Goal: Task Accomplishment & Management: Manage account settings

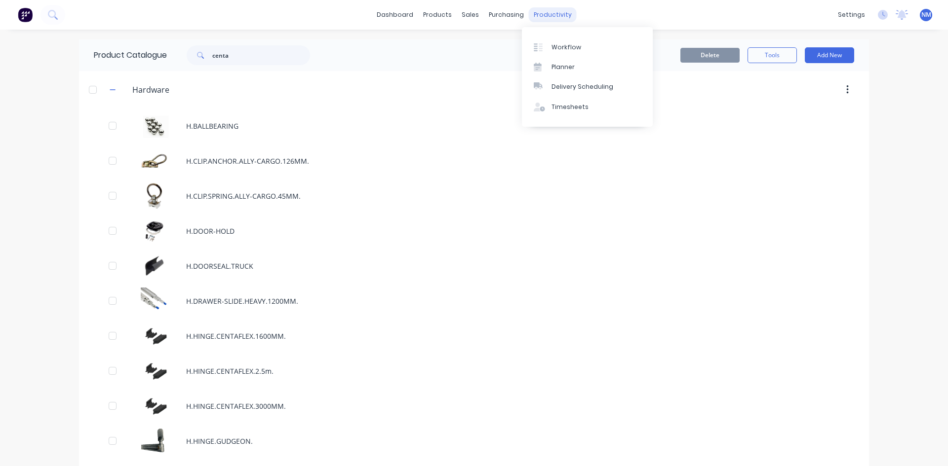
click at [543, 11] on div "productivity" at bounding box center [553, 14] width 48 height 15
click at [558, 48] on div "Workflow" at bounding box center [566, 47] width 30 height 9
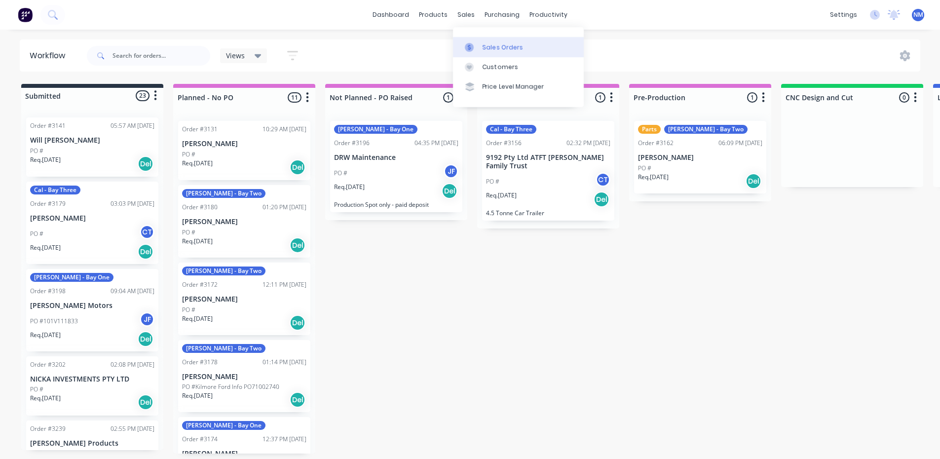
click at [508, 48] on div "Sales Orders" at bounding box center [503, 47] width 40 height 9
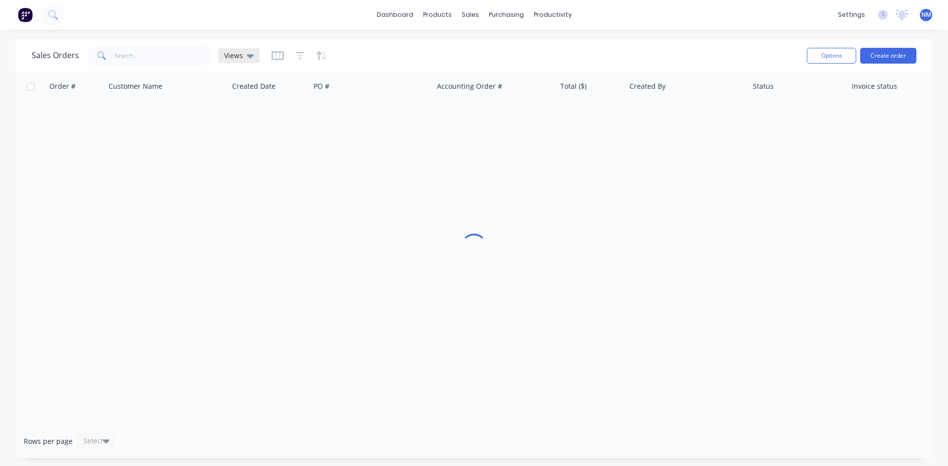
click at [247, 55] on icon at bounding box center [250, 56] width 7 height 4
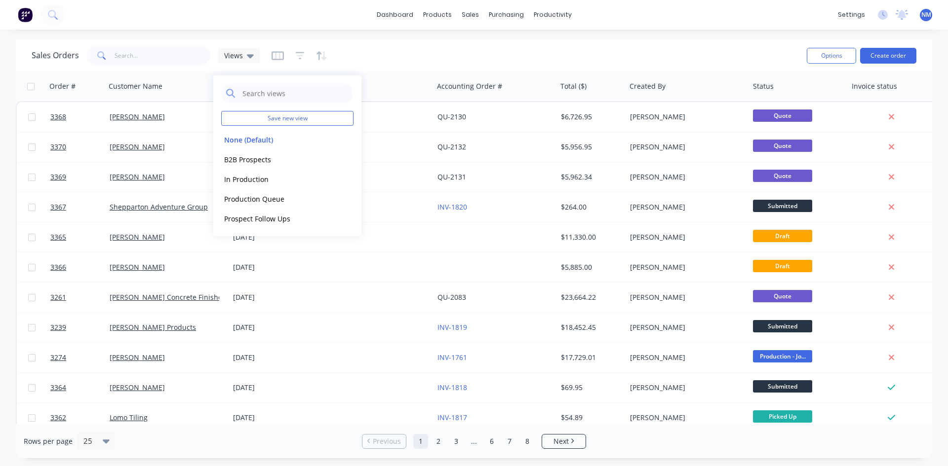
click at [451, 61] on div "Sales Orders Views" at bounding box center [415, 55] width 767 height 24
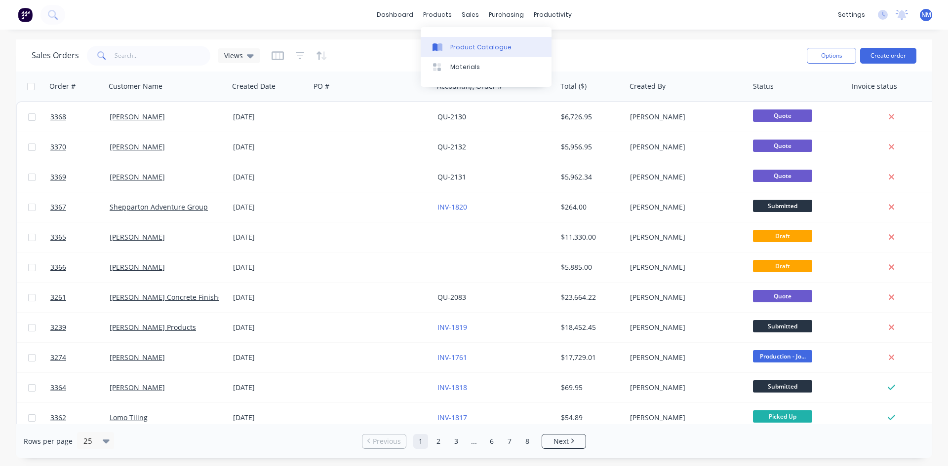
click at [462, 43] on div "Product Catalogue" at bounding box center [480, 47] width 61 height 9
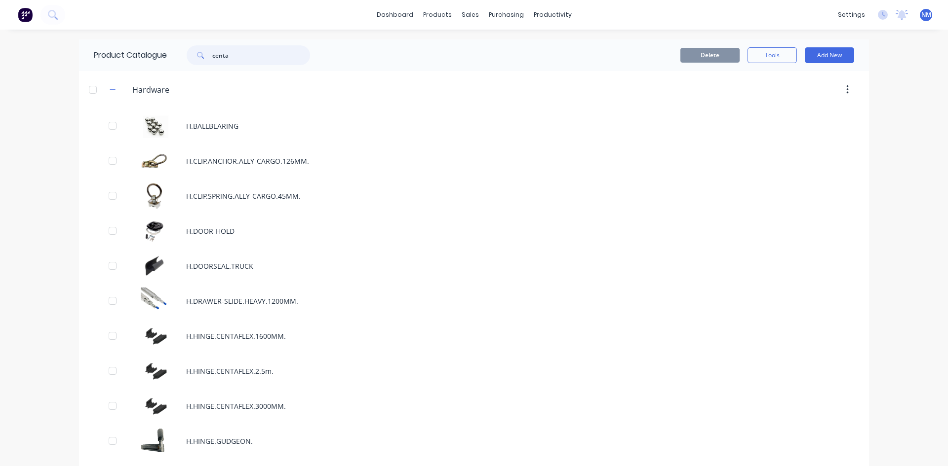
drag, startPoint x: 250, startPoint y: 59, endPoint x: 0, endPoint y: 62, distance: 249.7
click at [0, 62] on div "dashboard products sales purchasing productivity dashboard products Product Cat…" at bounding box center [474, 233] width 948 height 466
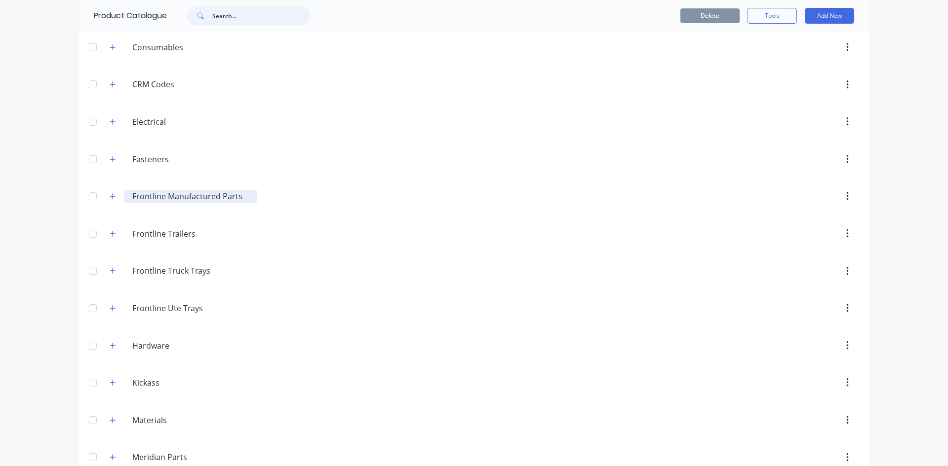
scroll to position [99, 0]
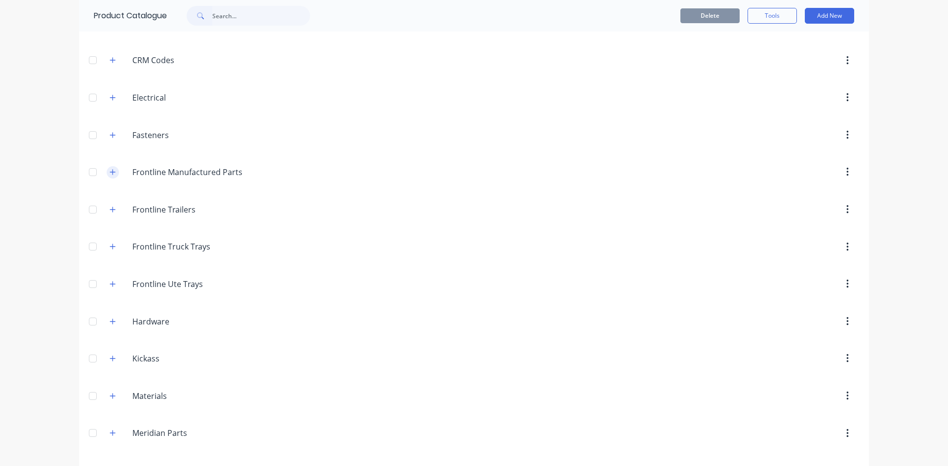
click at [110, 171] on icon "button" at bounding box center [113, 172] width 6 height 7
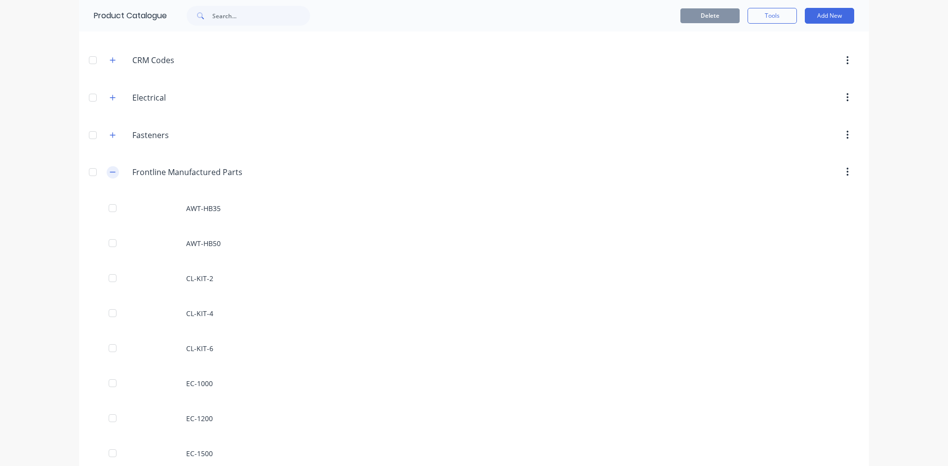
click at [110, 171] on icon "button" at bounding box center [113, 172] width 6 height 7
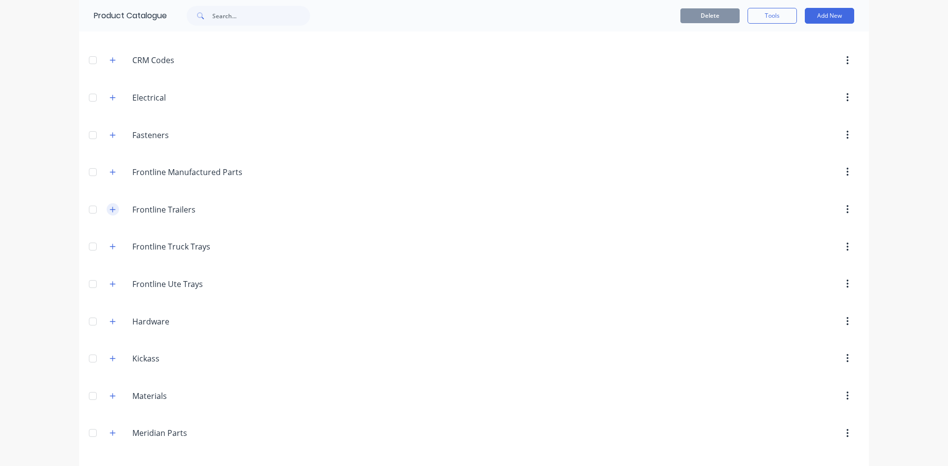
click at [110, 211] on icon "button" at bounding box center [113, 209] width 6 height 7
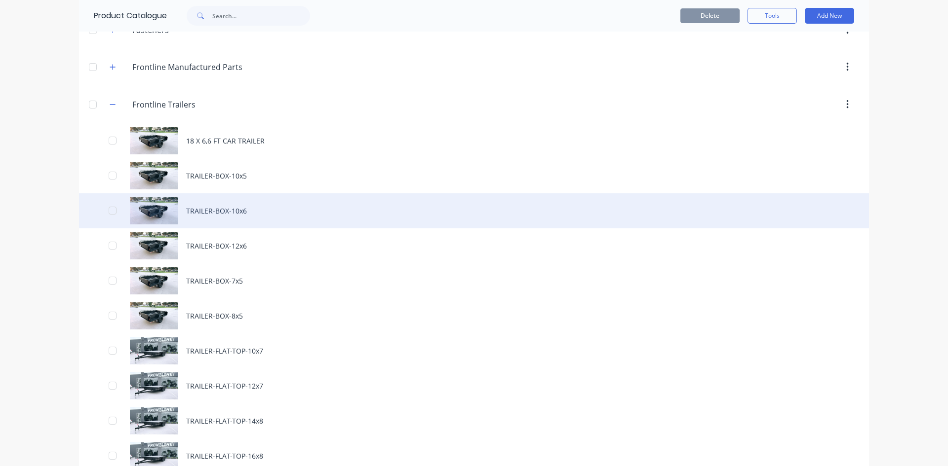
scroll to position [148, 0]
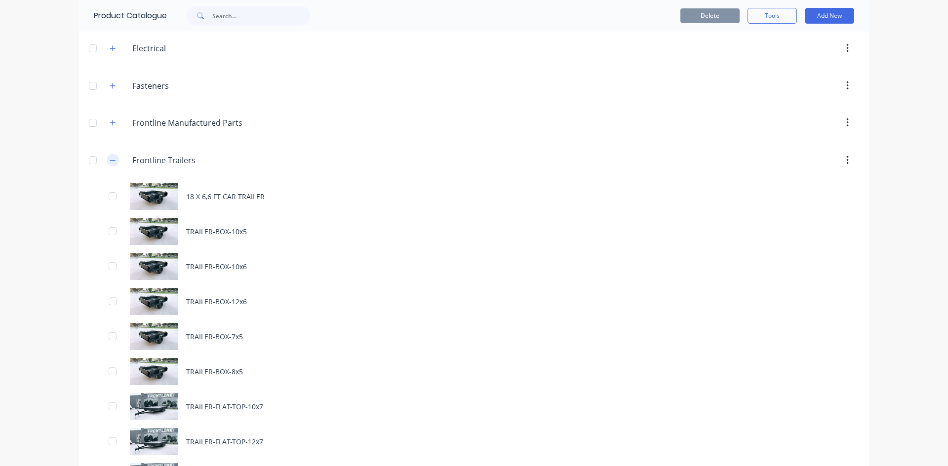
click at [113, 159] on button "button" at bounding box center [113, 160] width 12 height 12
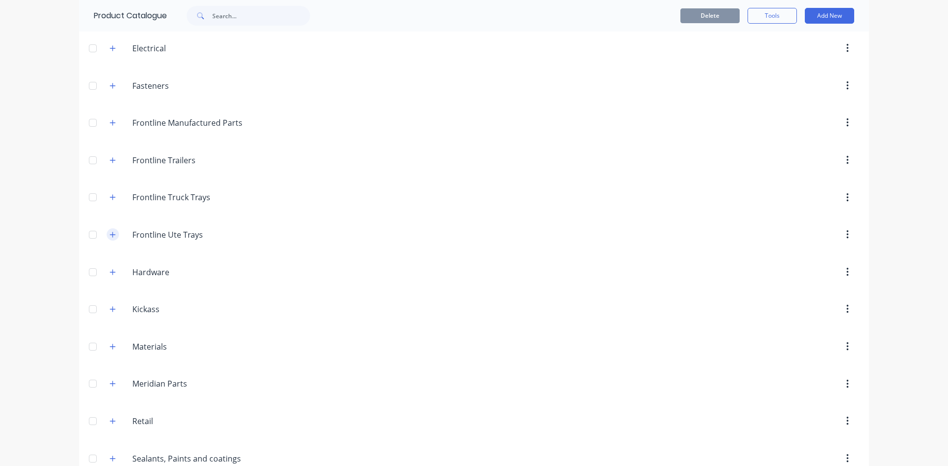
drag, startPoint x: 110, startPoint y: 232, endPoint x: 160, endPoint y: 251, distance: 53.4
click at [109, 230] on button "button" at bounding box center [113, 234] width 12 height 12
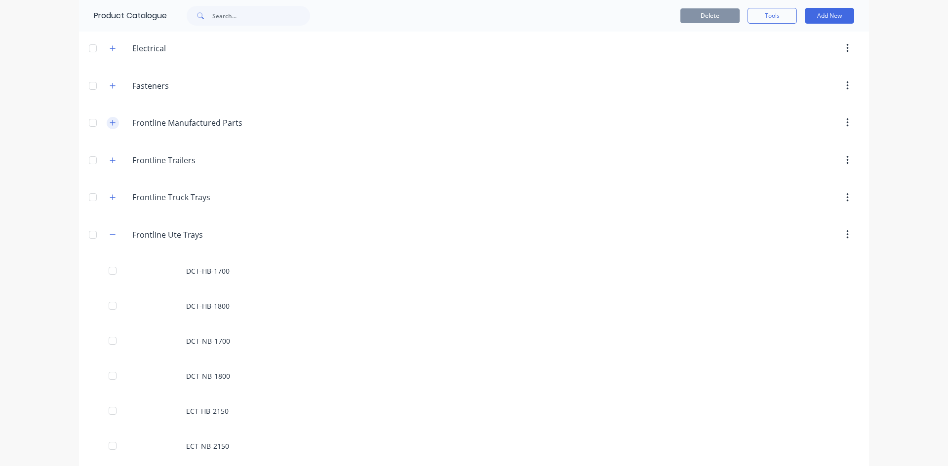
click at [110, 121] on icon "button" at bounding box center [113, 122] width 6 height 7
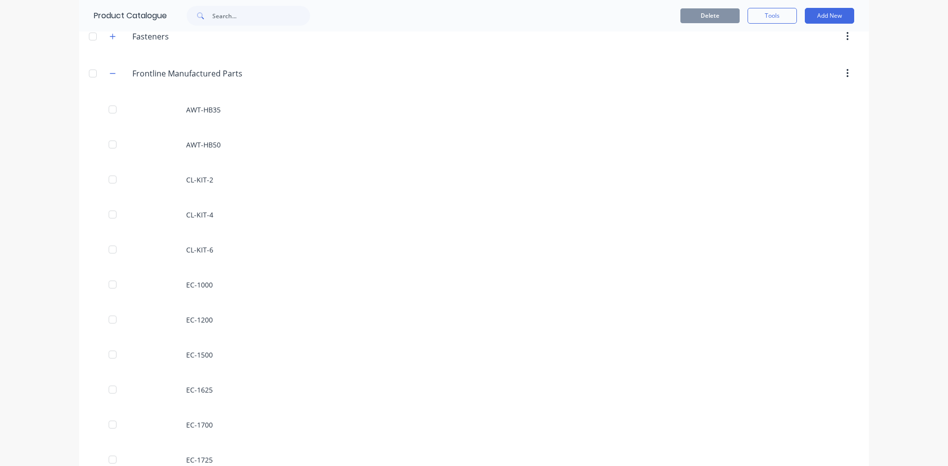
scroll to position [0, 0]
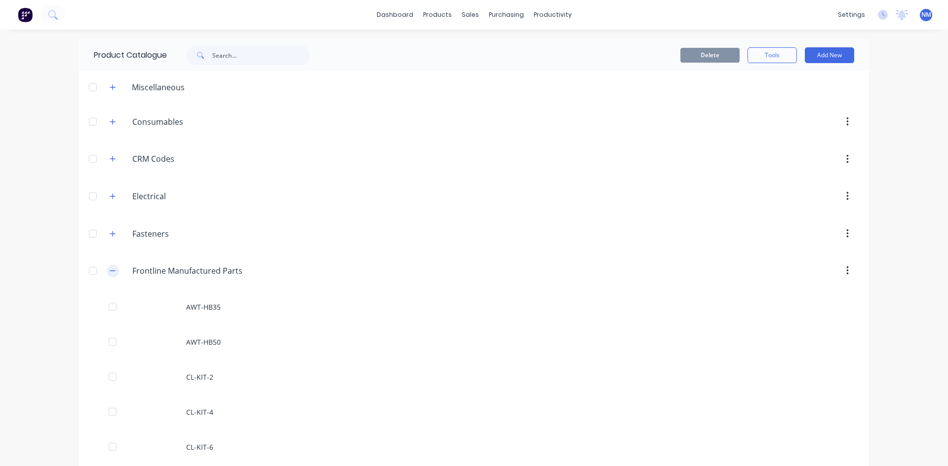
click at [110, 272] on icon "button" at bounding box center [113, 270] width 6 height 7
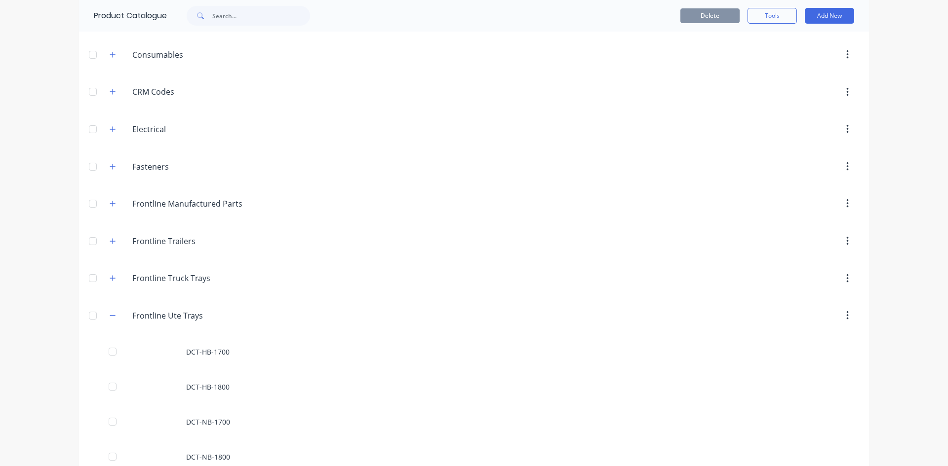
scroll to position [148, 0]
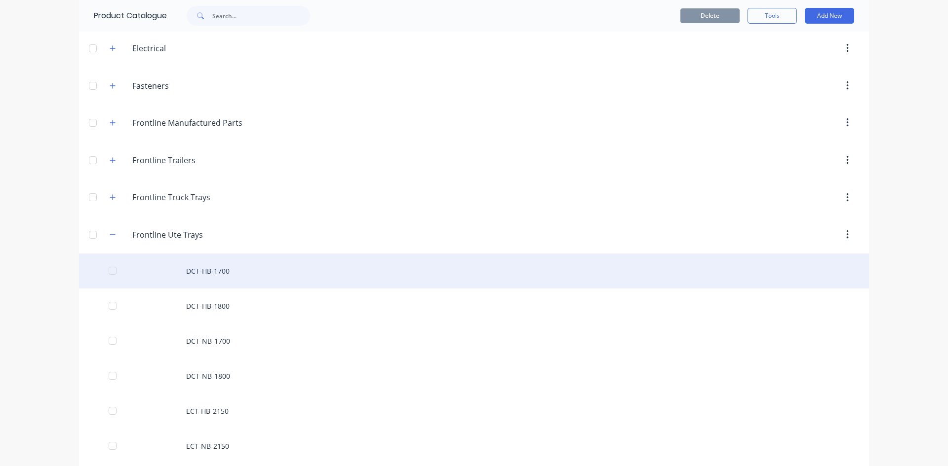
click at [234, 269] on div "DCT-HB-1700" at bounding box center [474, 271] width 790 height 35
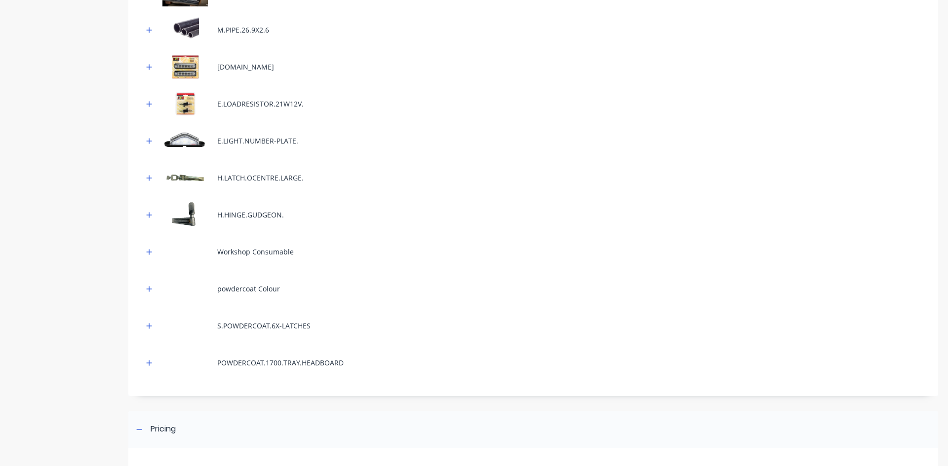
scroll to position [650, 0]
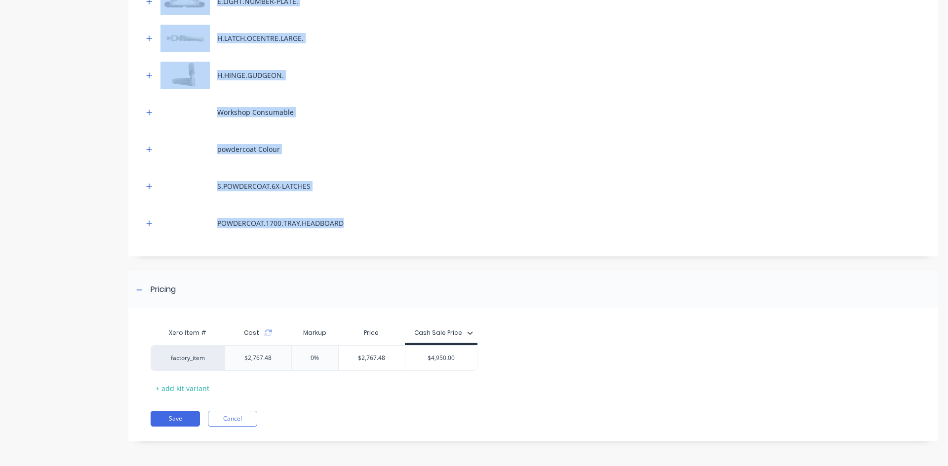
drag, startPoint x: 139, startPoint y: 196, endPoint x: 403, endPoint y: 236, distance: 267.5
copy div "Labour [DOMAIN_NAME] [DOMAIN_NAME] [DOMAIN_NAME] [DOMAIN_NAME] M.PLATE.2440X122…"
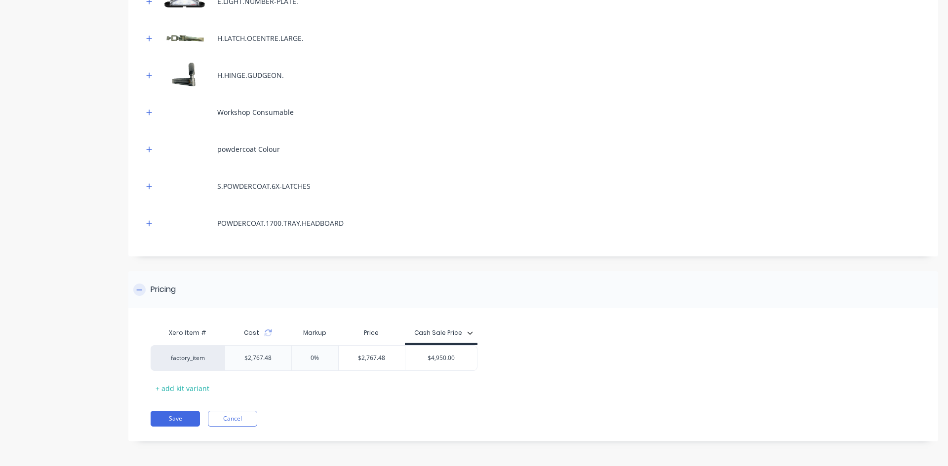
click at [587, 301] on div "Pricing" at bounding box center [532, 289] width 809 height 37
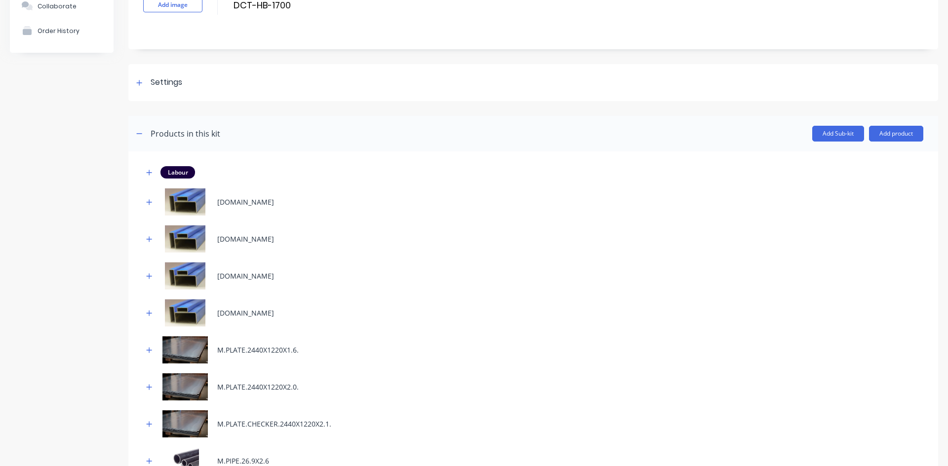
scroll to position [0, 0]
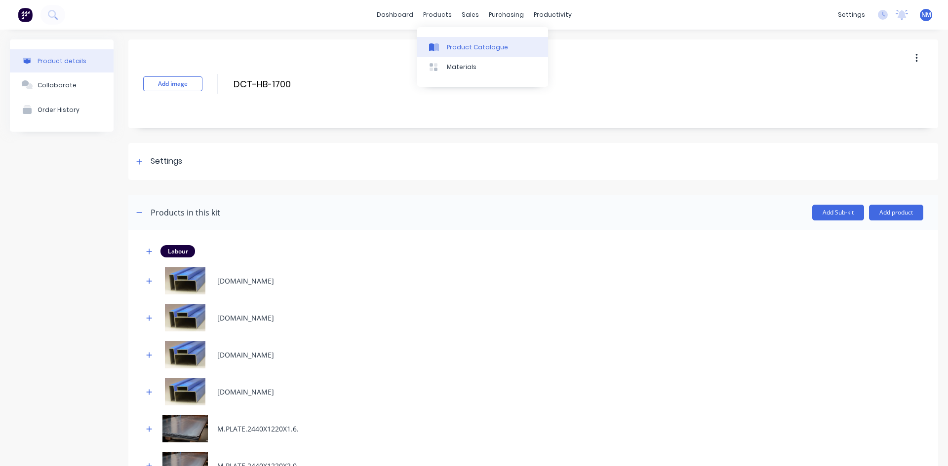
click at [470, 45] on div "Product Catalogue" at bounding box center [477, 47] width 61 height 9
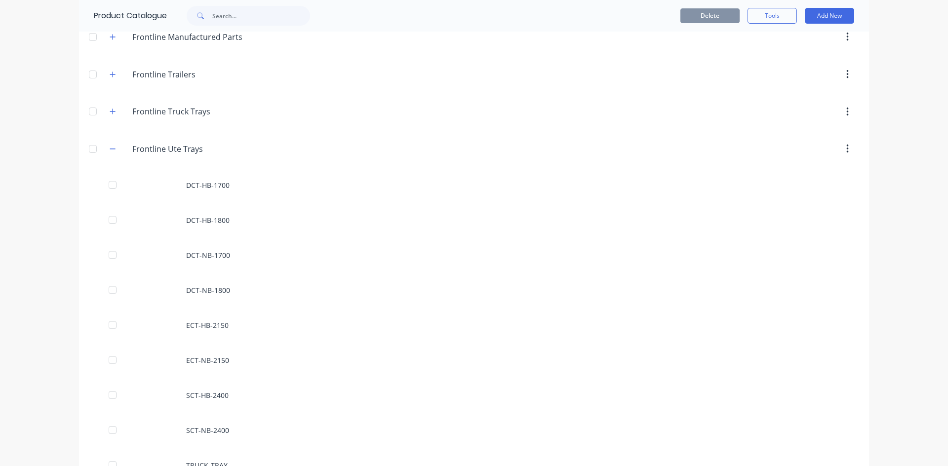
scroll to position [197, 0]
click at [110, 183] on icon "button" at bounding box center [113, 185] width 6 height 7
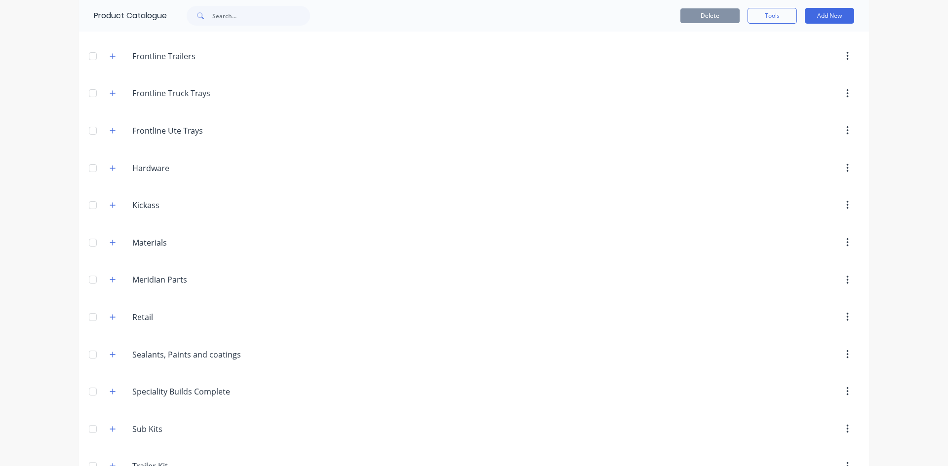
scroll to position [345, 0]
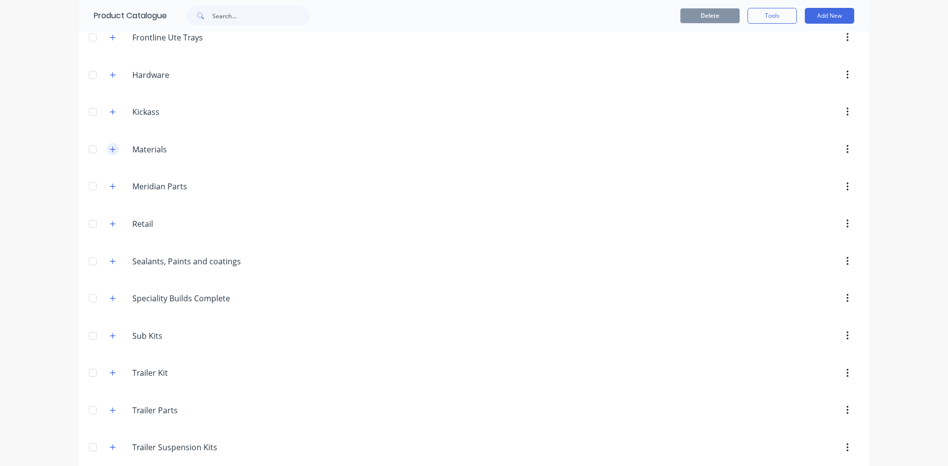
click at [110, 150] on icon "button" at bounding box center [113, 149] width 6 height 7
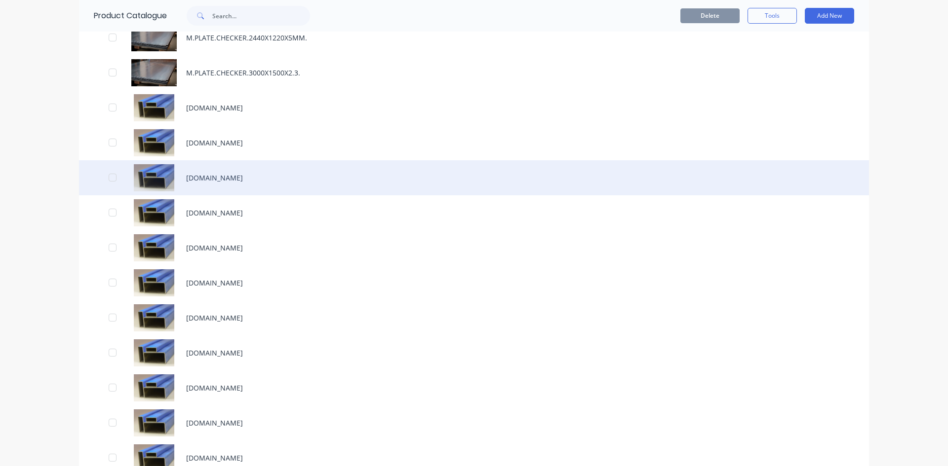
scroll to position [1579, 0]
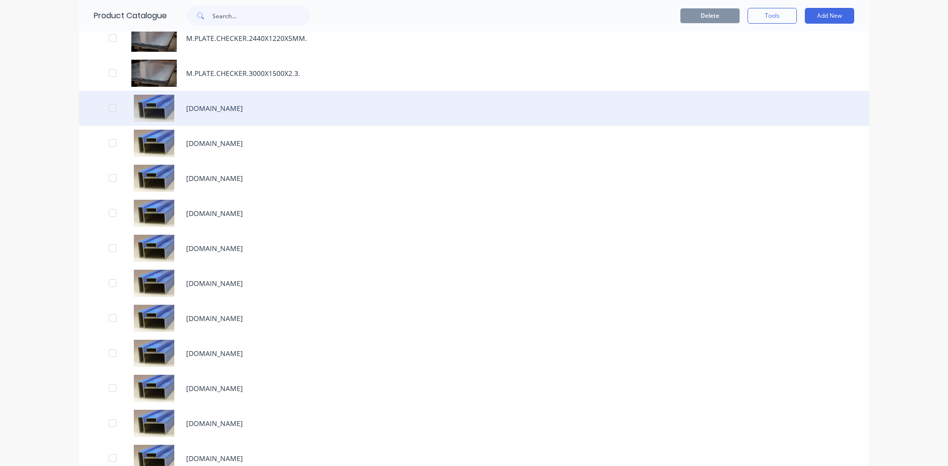
click at [232, 105] on div "[DOMAIN_NAME]" at bounding box center [474, 108] width 790 height 35
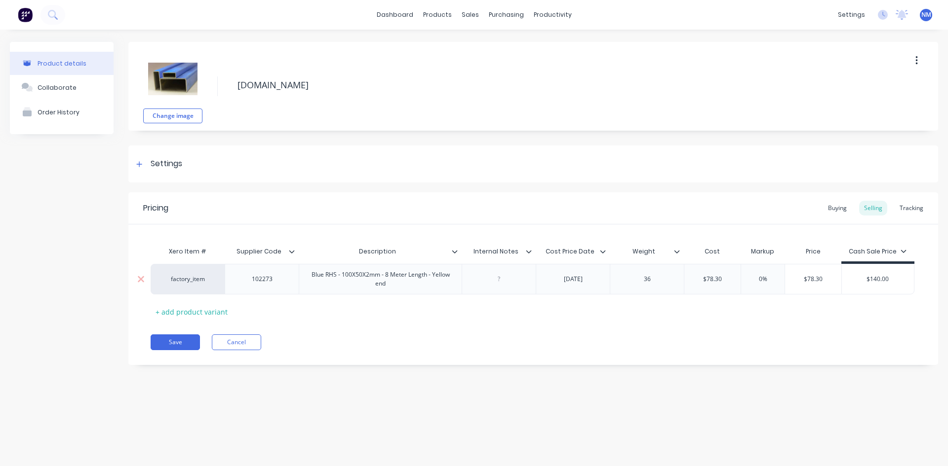
click at [401, 286] on div "Blue RHS - 100X50X2mm - 8 Meter Length - Yellow end" at bounding box center [380, 279] width 154 height 22
drag, startPoint x: 389, startPoint y: 284, endPoint x: 293, endPoint y: 274, distance: 97.2
click at [293, 274] on div "factory_item 102273 Blue RHS - 100X50X2mm - 8 Meter Length - Yellow end [DATE] …" at bounding box center [532, 279] width 763 height 31
copy div "Blue RHS - 100X50X2mm - 8 Meter Length - Yellow end"
click at [836, 212] on div "Buying" at bounding box center [837, 208] width 29 height 15
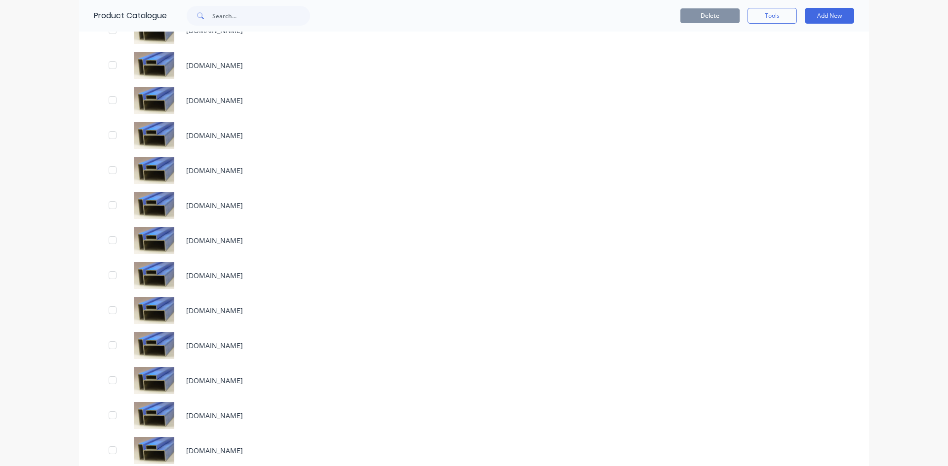
scroll to position [1826, 0]
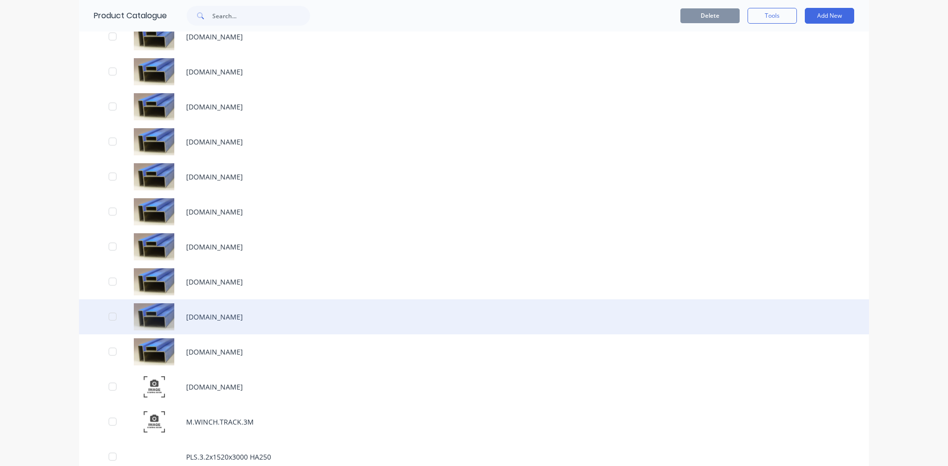
click at [231, 316] on div "[DOMAIN_NAME]" at bounding box center [474, 317] width 790 height 35
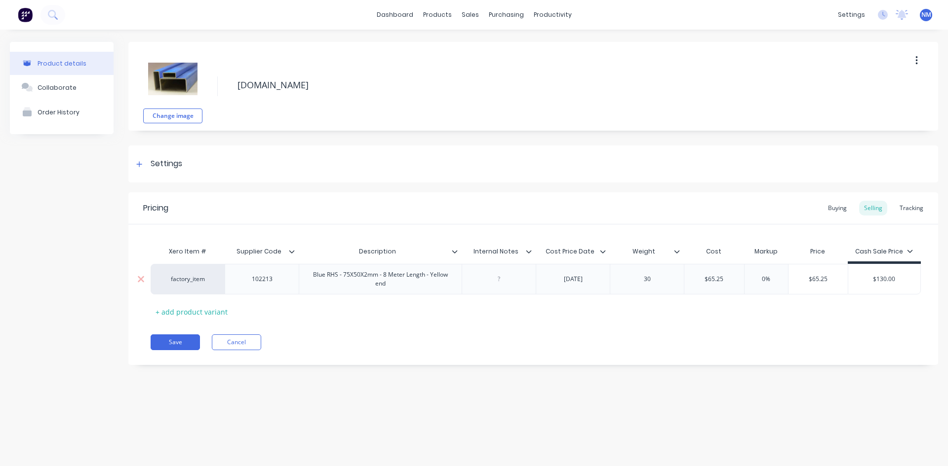
click at [404, 289] on div "Blue RHS - 75X50X2mm - 8 Meter Length - Yellow end" at bounding box center [380, 279] width 154 height 22
drag, startPoint x: 394, startPoint y: 287, endPoint x: 308, endPoint y: 272, distance: 87.1
click at [308, 272] on div "Blue RHS - 75X50X2mm - 8 Meter Length - Yellow end" at bounding box center [380, 279] width 154 height 22
copy div "Blue RHS - 75X50X2mm - 8 Meter Length - Yellow end"
click at [839, 208] on div "Buying" at bounding box center [837, 208] width 29 height 15
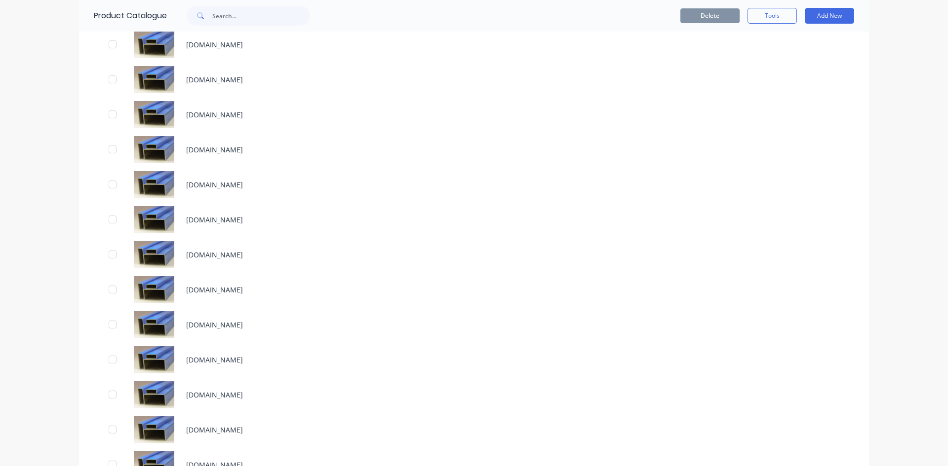
scroll to position [1727, 0]
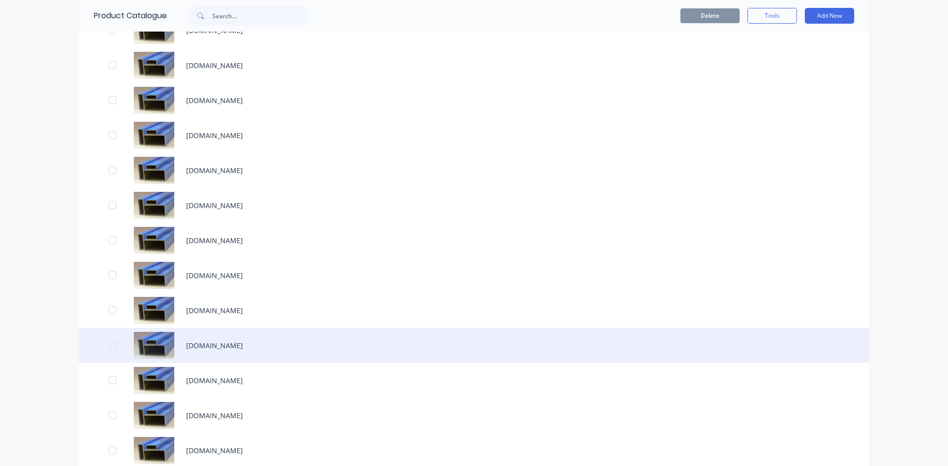
click at [232, 347] on div "[DOMAIN_NAME]" at bounding box center [474, 345] width 790 height 35
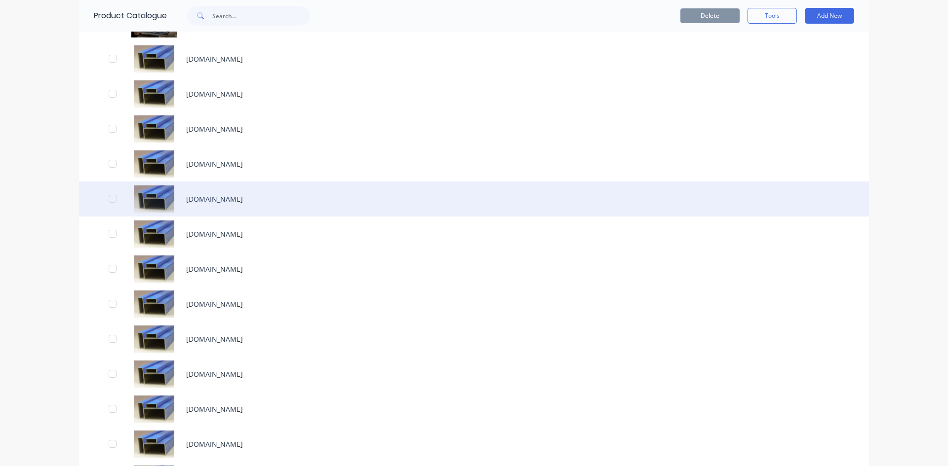
scroll to position [1678, 0]
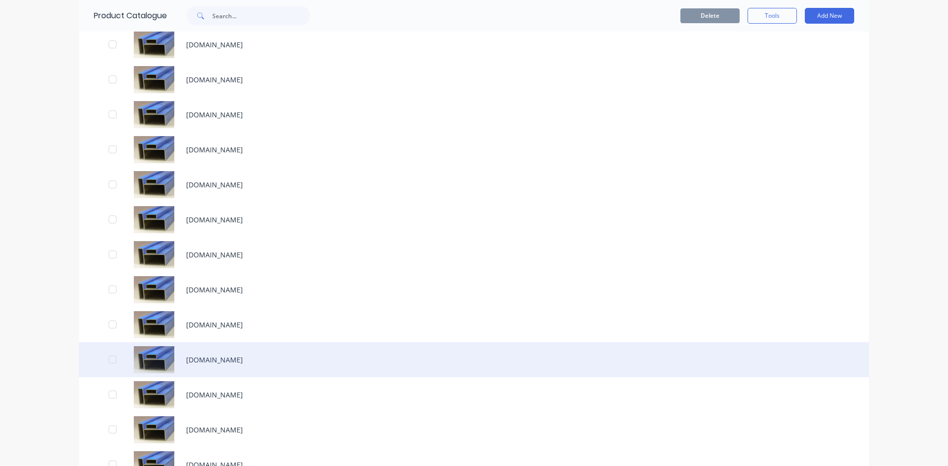
click at [252, 354] on div "[DOMAIN_NAME]" at bounding box center [474, 359] width 790 height 35
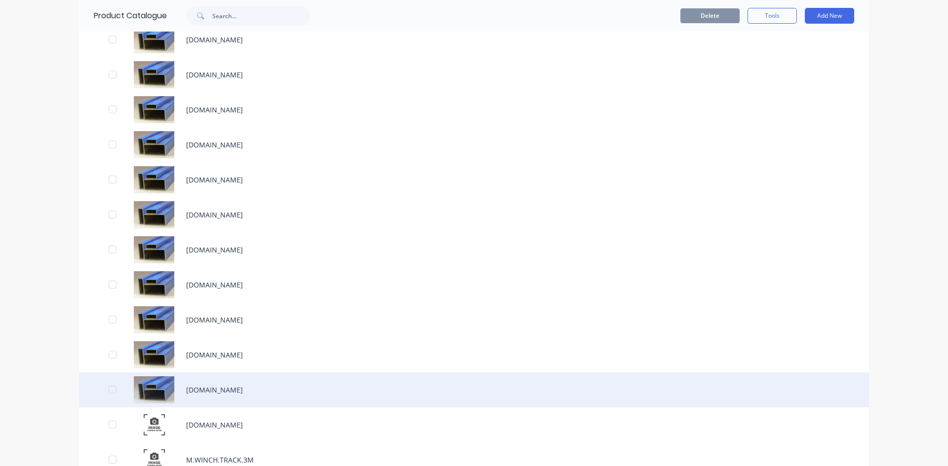
scroll to position [1826, 0]
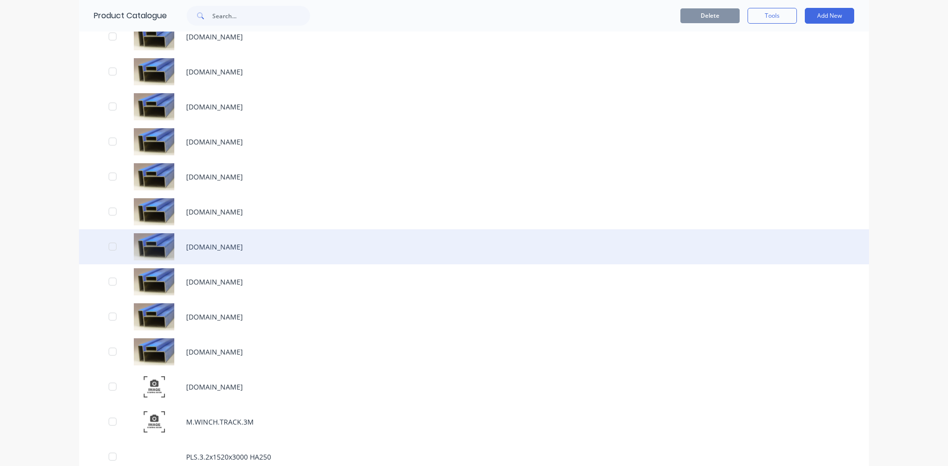
click at [233, 243] on div "[DOMAIN_NAME]" at bounding box center [474, 246] width 790 height 35
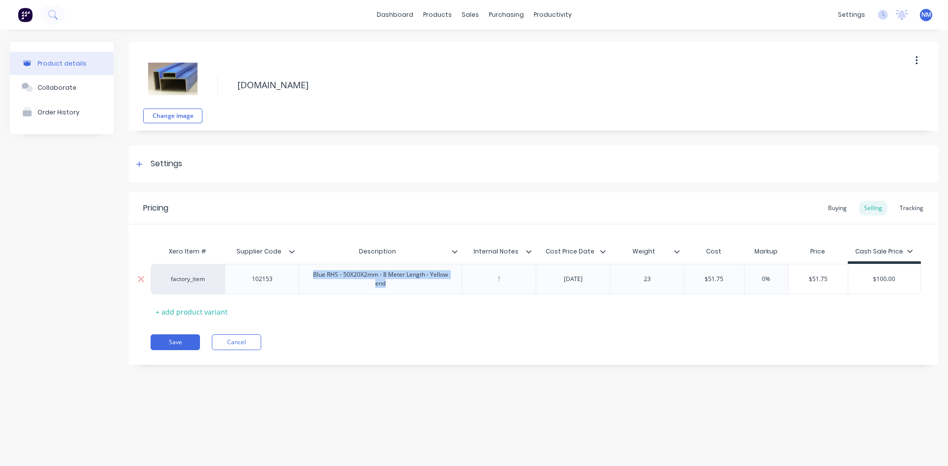
drag, startPoint x: 385, startPoint y: 285, endPoint x: 314, endPoint y: 269, distance: 73.2
click at [314, 269] on div "Blue RHS - 50X20X2mm - 8 Meter Length - Yellow end" at bounding box center [380, 279] width 154 height 22
copy div "Blue RHS - 50X20X2mm - 8 Meter Length - Yellow end"
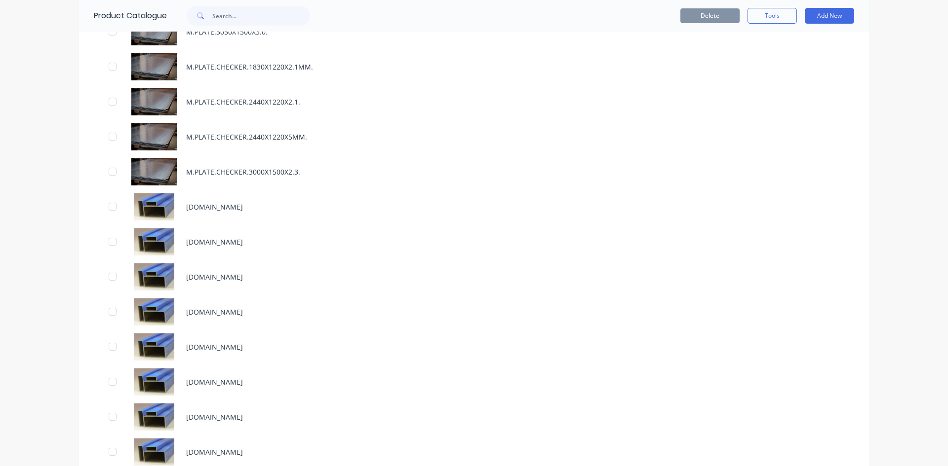
scroll to position [1826, 0]
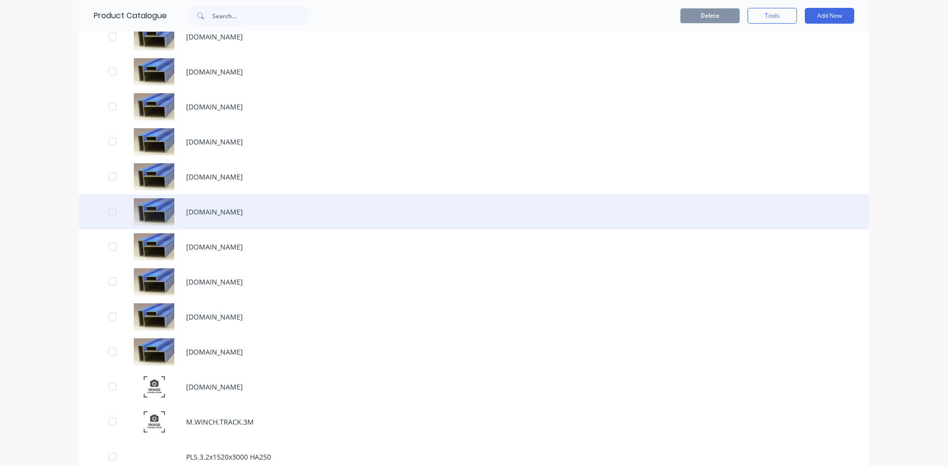
click at [259, 211] on div "[DOMAIN_NAME]" at bounding box center [474, 211] width 790 height 35
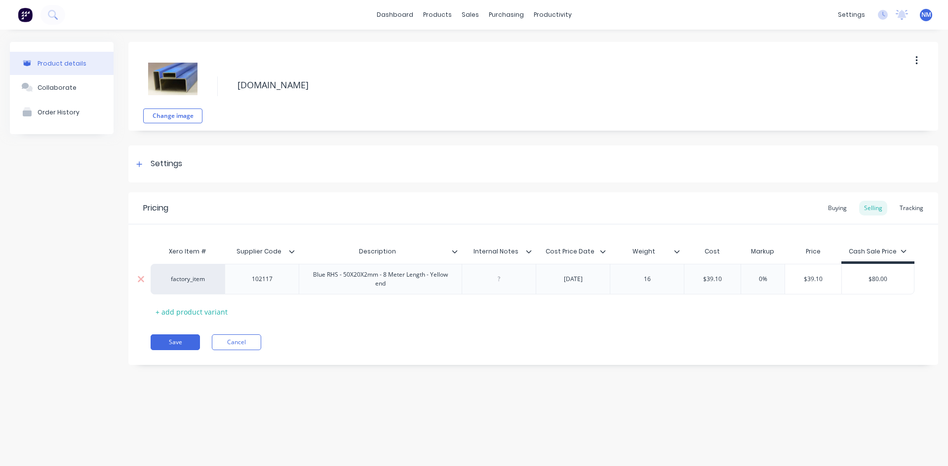
drag, startPoint x: 386, startPoint y: 287, endPoint x: 315, endPoint y: 275, distance: 72.6
click at [315, 275] on div "Blue RHS - 50X20X2mm - 8 Meter Length - Yellow end" at bounding box center [380, 279] width 154 height 22
copy div "Blue RHS - 50X20X2mm - 8 Meter Length - Yellow end"
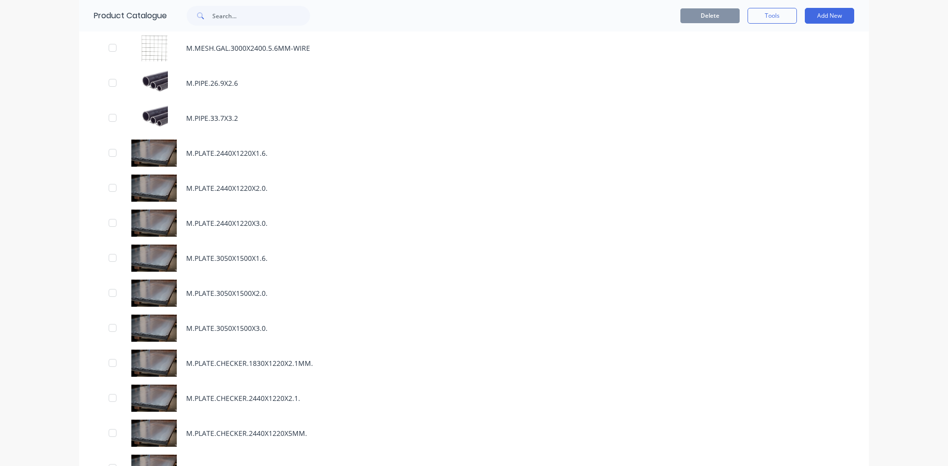
scroll to position [1184, 0]
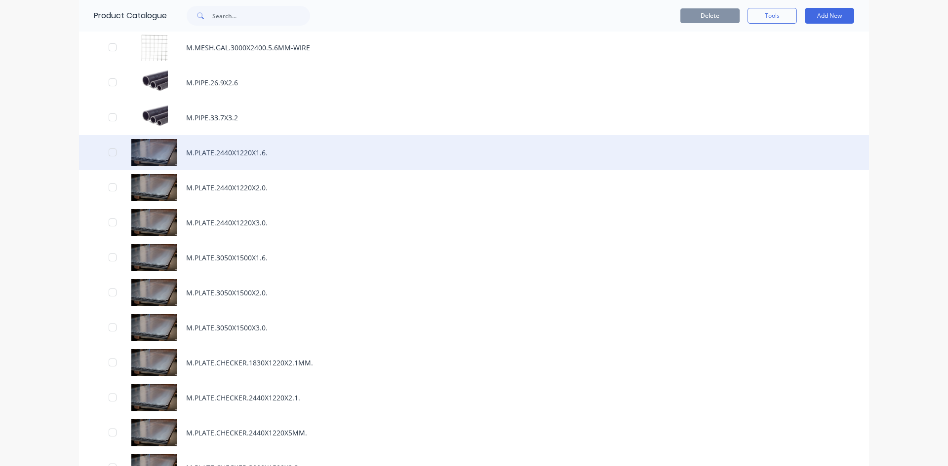
click at [241, 149] on div "M.PLATE.2440X1220X1.6." at bounding box center [474, 152] width 790 height 35
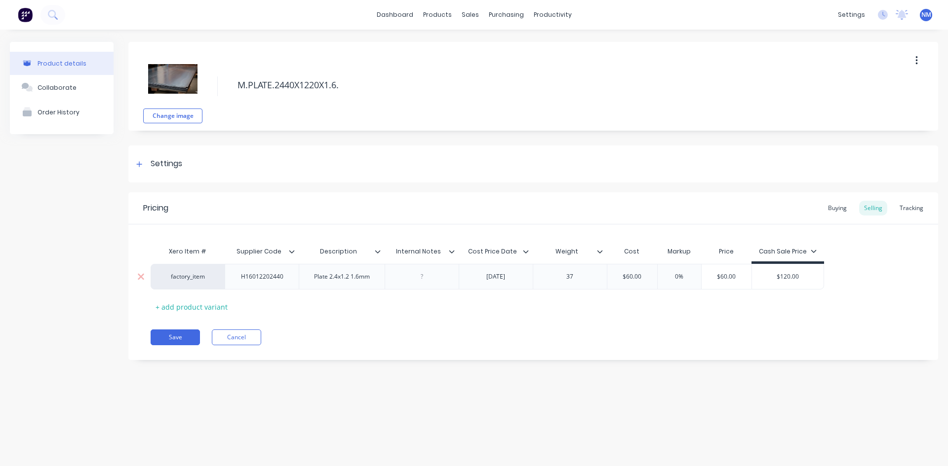
click at [371, 279] on div "Plate 2.4x1.2 1.6mm" at bounding box center [342, 276] width 72 height 13
drag, startPoint x: 371, startPoint y: 282, endPoint x: 313, endPoint y: 279, distance: 57.8
click at [313, 279] on div "Plate 2.4x1.2 1.6mm" at bounding box center [342, 276] width 72 height 13
copy div "Plate 2.4x1.2 1.6mm"
click at [842, 207] on div "Buying" at bounding box center [837, 208] width 29 height 15
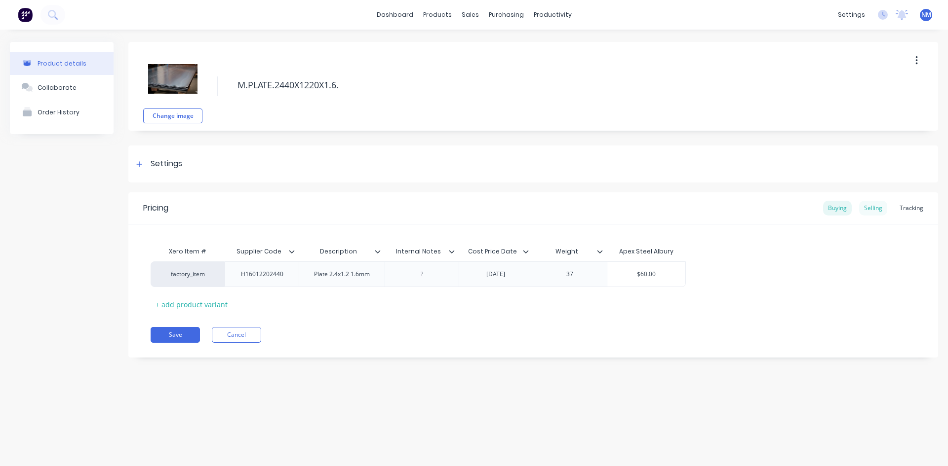
click at [871, 209] on div "Selling" at bounding box center [873, 208] width 28 height 15
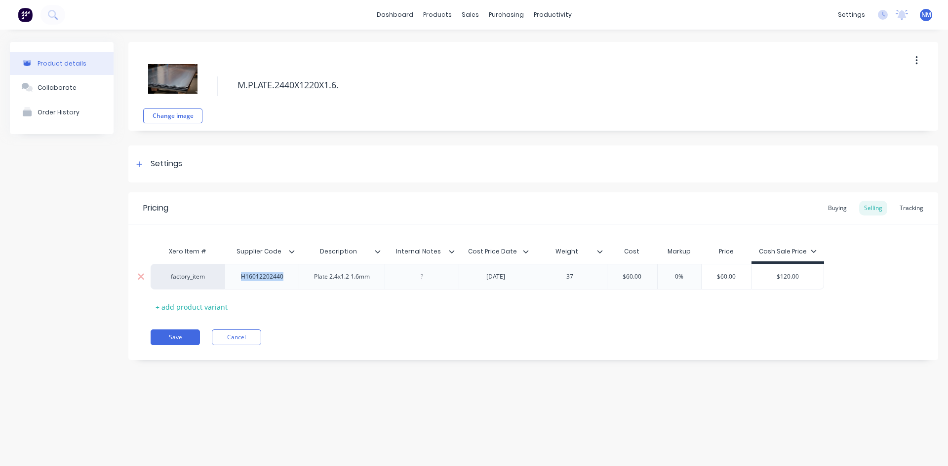
drag, startPoint x: 284, startPoint y: 278, endPoint x: 241, endPoint y: 277, distance: 42.4
click at [241, 277] on div "H16012202440" at bounding box center [262, 276] width 58 height 13
copy div "H16012202440"
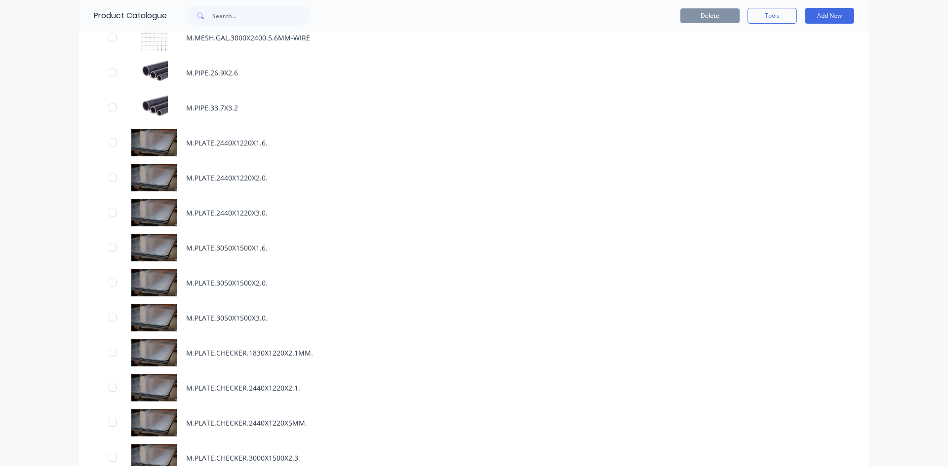
scroll to position [1184, 0]
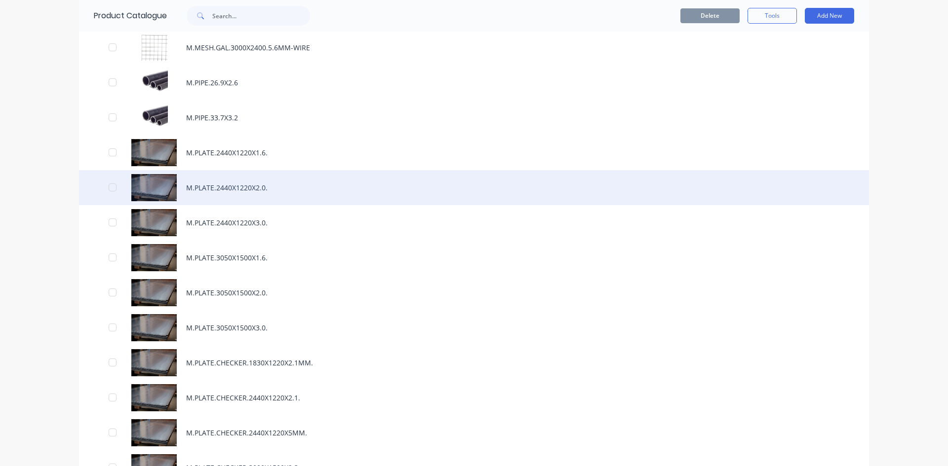
click at [260, 188] on div "M.PLATE.2440X1220X2.0." at bounding box center [474, 187] width 790 height 35
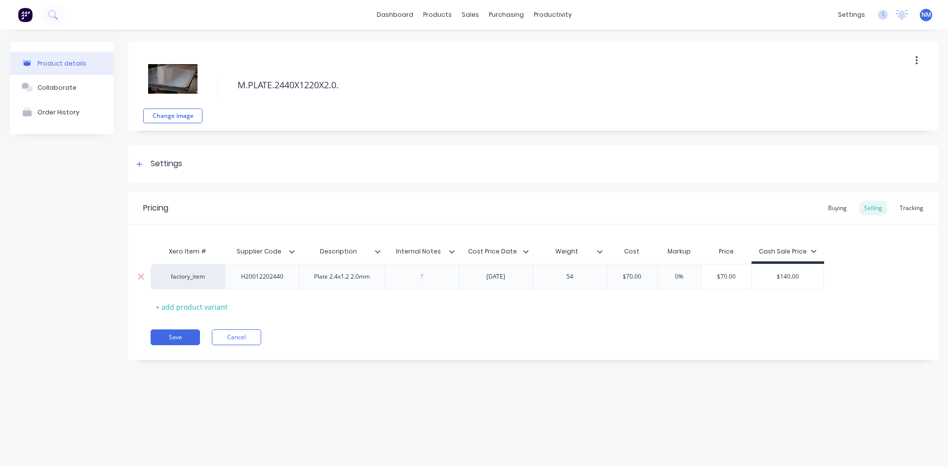
click at [372, 279] on div "Plate 2.4x1.2 2.0mm" at bounding box center [342, 276] width 72 height 13
drag, startPoint x: 367, startPoint y: 279, endPoint x: 313, endPoint y: 281, distance: 53.8
click at [313, 281] on div "Plate 2.4x1.2 2.0mm" at bounding box center [342, 276] width 72 height 13
copy div "Plate 2.4x1.2 2.0mm"
click at [283, 281] on div "H20012202440" at bounding box center [262, 276] width 58 height 13
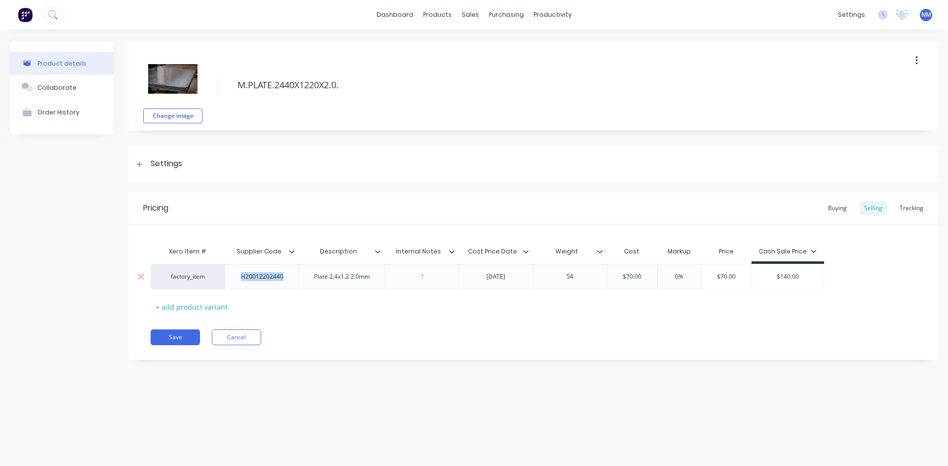
drag, startPoint x: 284, startPoint y: 279, endPoint x: 228, endPoint y: 280, distance: 56.3
click at [228, 280] on div "H20012202440" at bounding box center [262, 277] width 74 height 26
copy div "H20012202440"
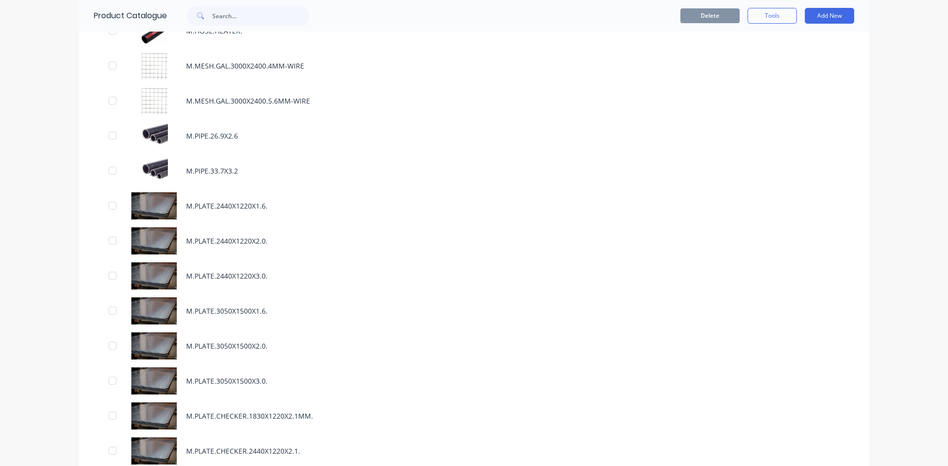
scroll to position [1283, 0]
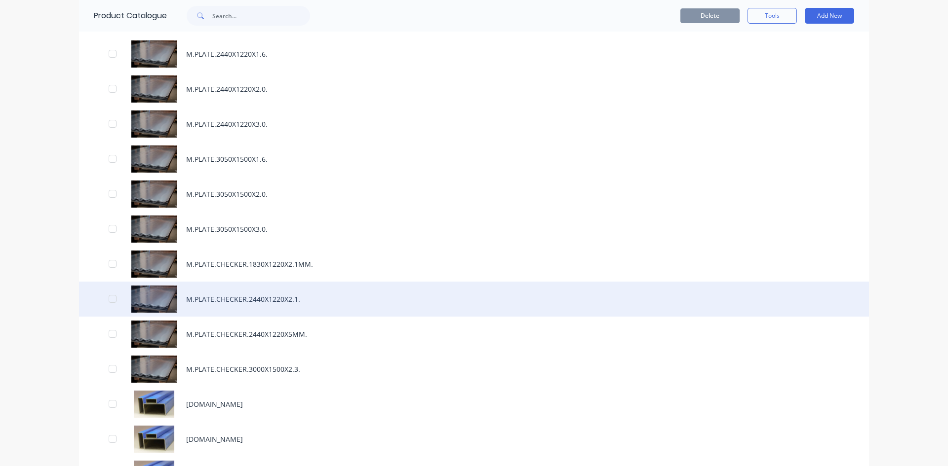
click at [307, 299] on div "M.PLATE.CHECKER.2440X1220X2.1." at bounding box center [474, 299] width 790 height 35
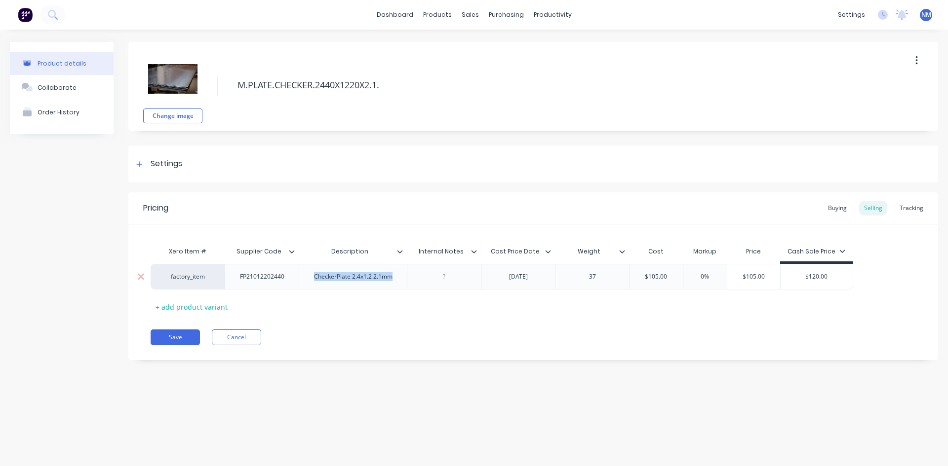
drag, startPoint x: 395, startPoint y: 278, endPoint x: 310, endPoint y: 279, distance: 85.4
click at [310, 279] on div "CheckerPlate 2.4x1.2 2.1mm" at bounding box center [353, 276] width 94 height 13
copy div "CheckerPlate 2.4x1.2 2.1mm"
click at [212, 279] on div "factory_item FP21012202440 CheckerPlate 2.4x1.2 2.1mm [DATE] 37 $105.00 0% $105…" at bounding box center [502, 277] width 702 height 26
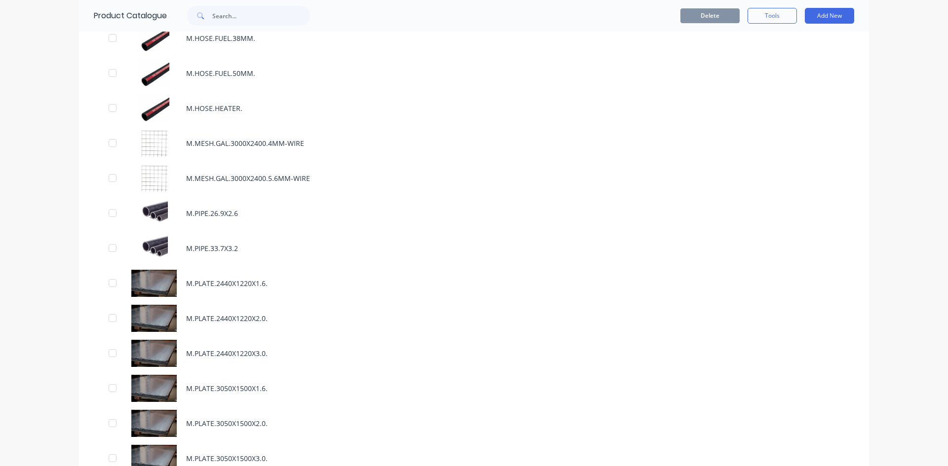
scroll to position [1036, 0]
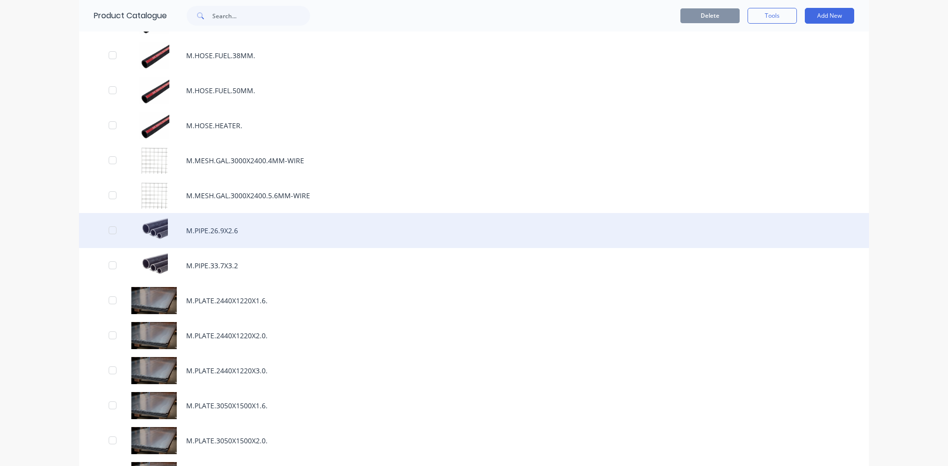
click at [217, 230] on div "M.PIPE.26.9X2.6" at bounding box center [474, 230] width 790 height 35
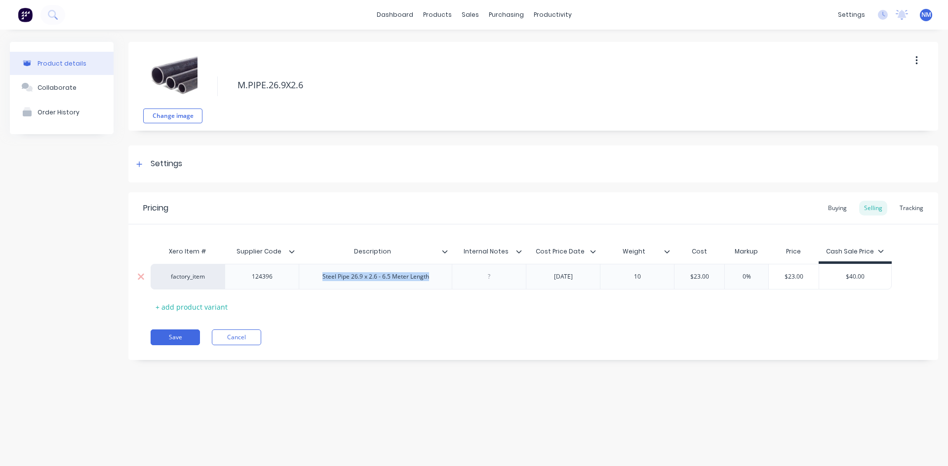
drag, startPoint x: 430, startPoint y: 278, endPoint x: 322, endPoint y: 282, distance: 108.2
click at [322, 282] on div "Steel Pipe 26.9 x 2.6 - 6.5 Meter Length" at bounding box center [375, 276] width 122 height 13
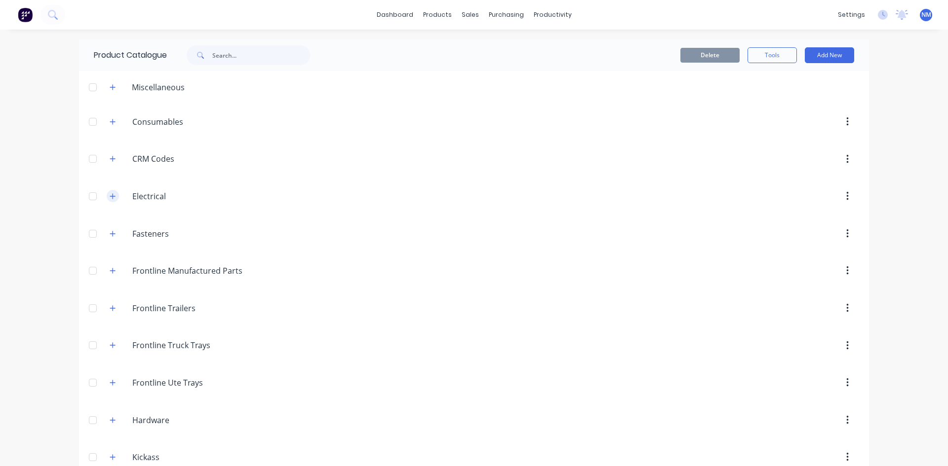
click at [113, 195] on button "button" at bounding box center [113, 196] width 12 height 12
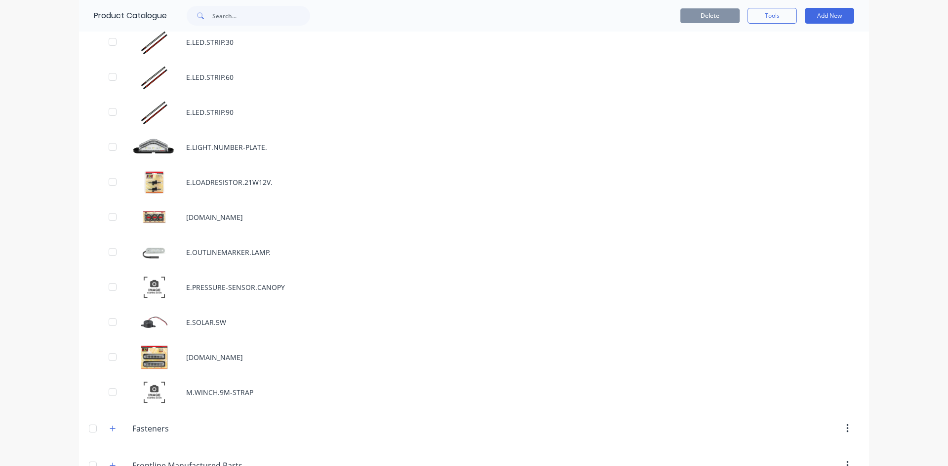
scroll to position [1431, 0]
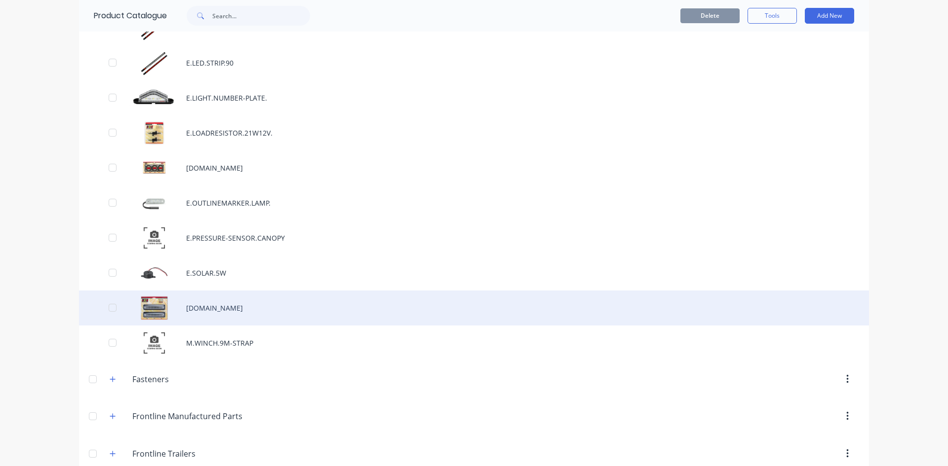
click at [249, 299] on div "[DOMAIN_NAME]" at bounding box center [474, 308] width 790 height 35
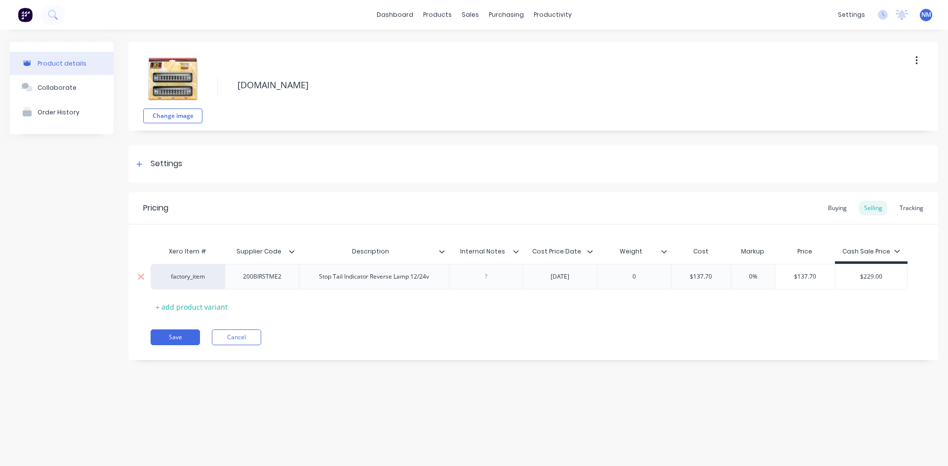
click at [430, 278] on div "Stop Tail Indicator Reverse Lamp 12/24v" at bounding box center [374, 276] width 126 height 13
drag, startPoint x: 429, startPoint y: 278, endPoint x: 317, endPoint y: 280, distance: 112.5
click at [317, 280] on div "Stop Tail Indicator Reverse Lamp 12/24v" at bounding box center [374, 276] width 126 height 13
click at [295, 275] on div "200BIRSTME2" at bounding box center [262, 277] width 74 height 26
click at [286, 278] on div "200BIRSTME2" at bounding box center [262, 276] width 54 height 13
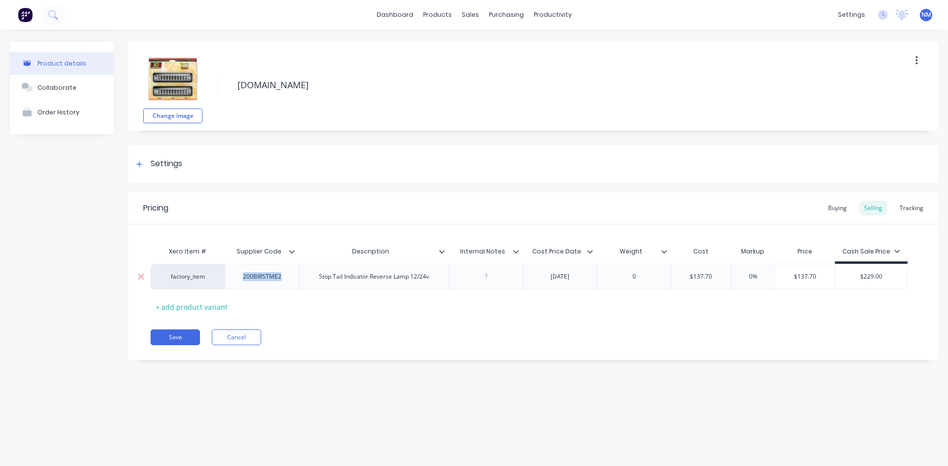
drag, startPoint x: 285, startPoint y: 278, endPoint x: 232, endPoint y: 282, distance: 53.4
click at [232, 282] on div "200BIRSTME2" at bounding box center [262, 277] width 74 height 26
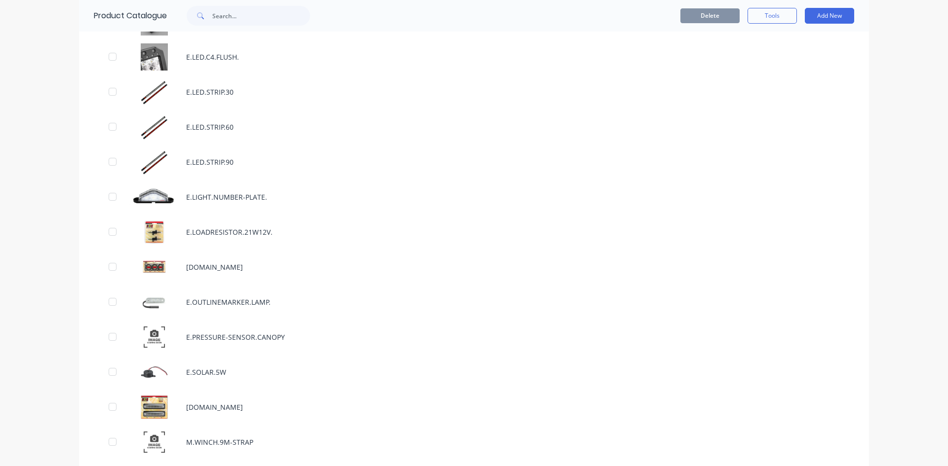
scroll to position [1332, 0]
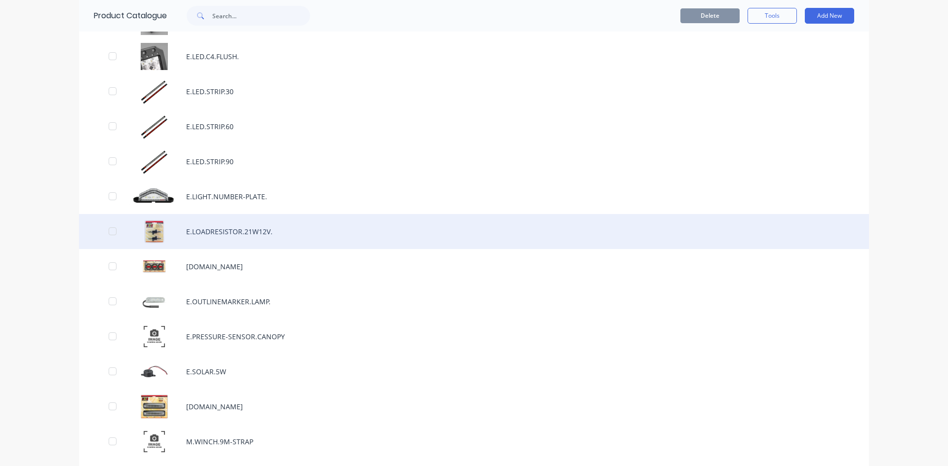
click at [230, 231] on div "E.LOADRESISTOR.21W12V." at bounding box center [474, 231] width 790 height 35
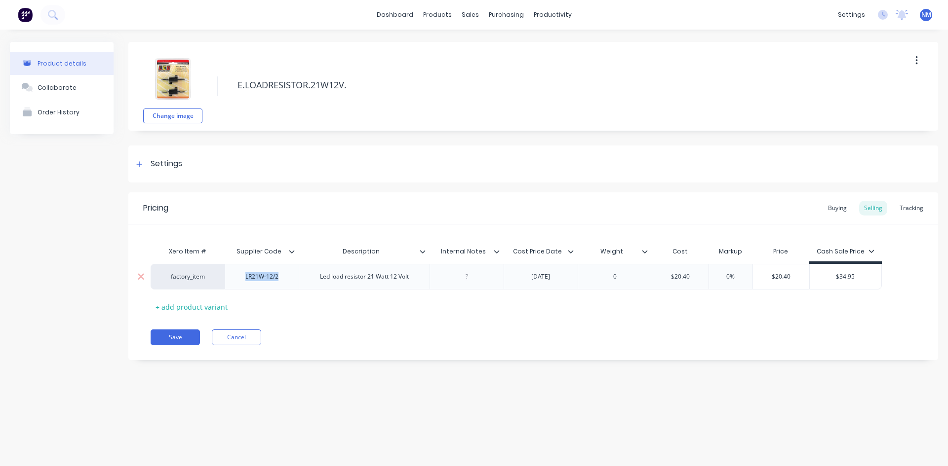
drag, startPoint x: 281, startPoint y: 279, endPoint x: 241, endPoint y: 278, distance: 39.5
click at [241, 278] on div "LR21W-12/2" at bounding box center [261, 276] width 49 height 13
drag, startPoint x: 413, startPoint y: 275, endPoint x: 319, endPoint y: 273, distance: 93.3
click at [319, 273] on div "Led load resistor 21 Watt 12 Volt" at bounding box center [364, 276] width 105 height 13
click at [279, 277] on div "LR21W-12/2" at bounding box center [261, 276] width 49 height 13
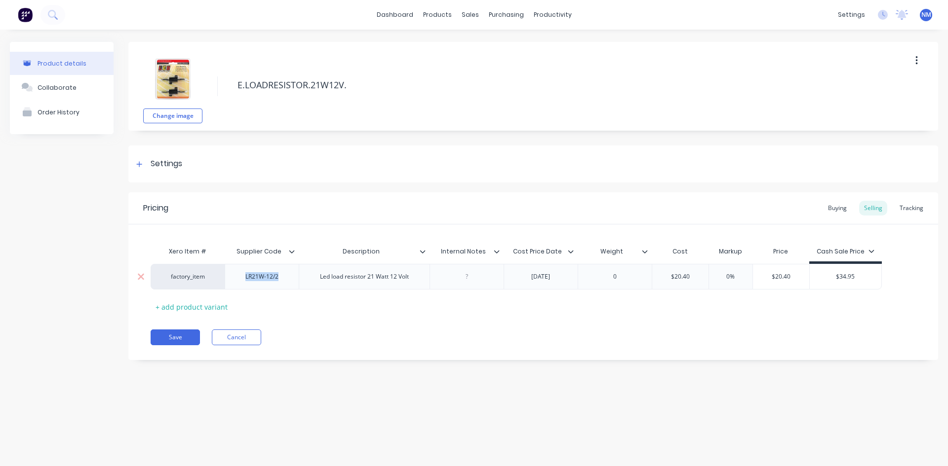
drag, startPoint x: 279, startPoint y: 279, endPoint x: 242, endPoint y: 276, distance: 37.1
click at [242, 276] on div "LR21W-12/2" at bounding box center [261, 276] width 49 height 13
click at [453, 43] on div "Product Catalogue" at bounding box center [480, 47] width 61 height 9
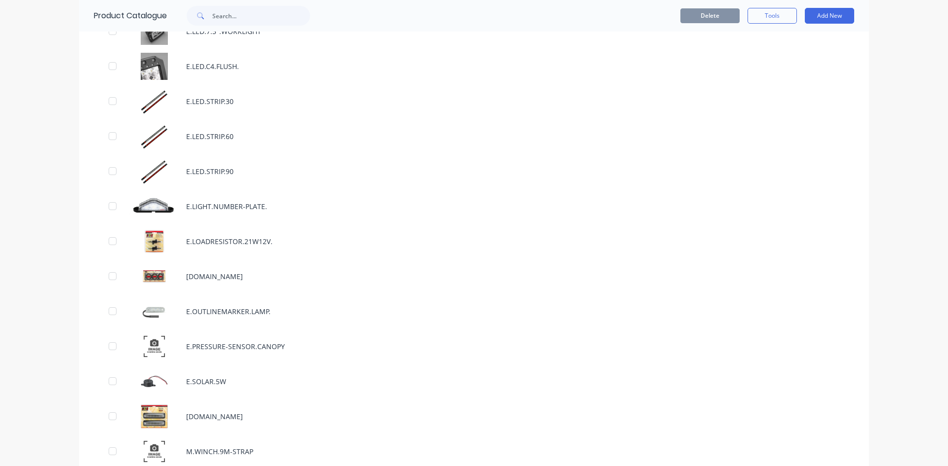
scroll to position [1332, 0]
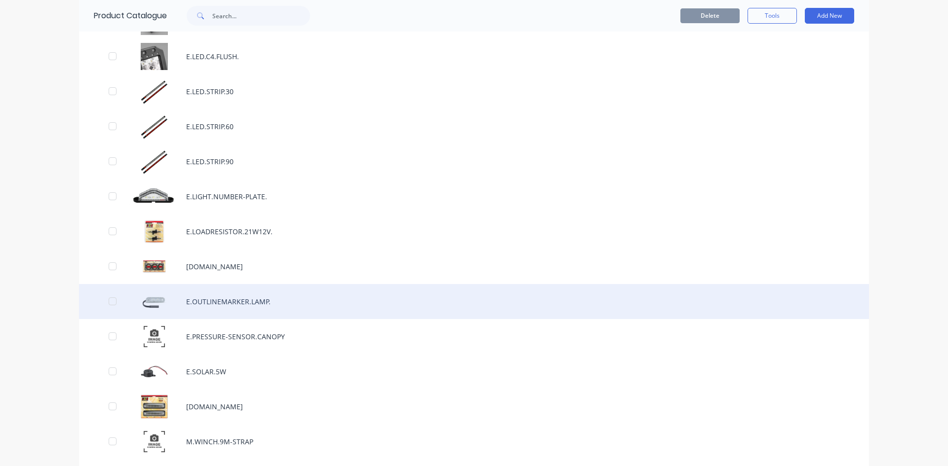
click at [232, 305] on div "E.OUTLINEMARKER.LAMP." at bounding box center [474, 301] width 790 height 35
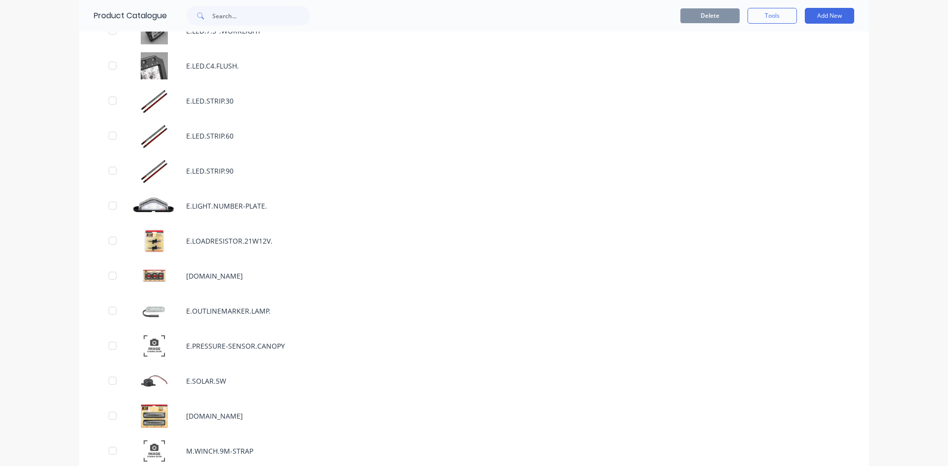
scroll to position [1283, 0]
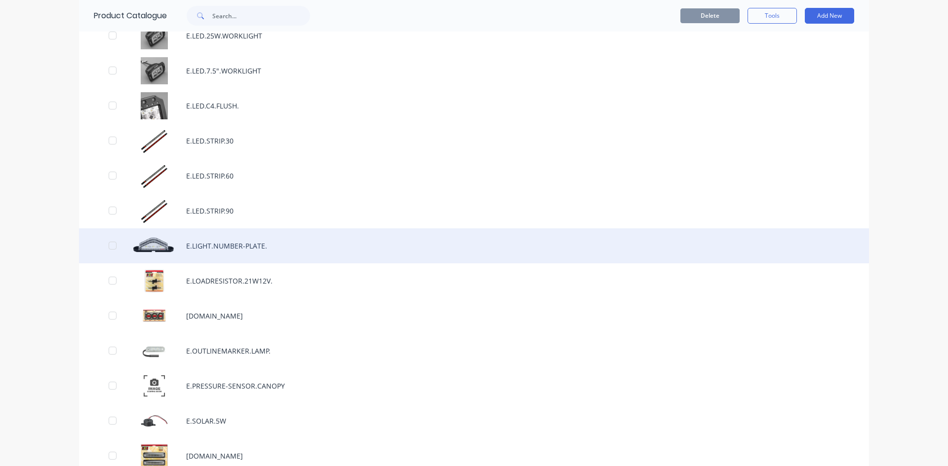
click at [214, 237] on div "E.LIGHT.NUMBER-PLATE." at bounding box center [474, 245] width 790 height 35
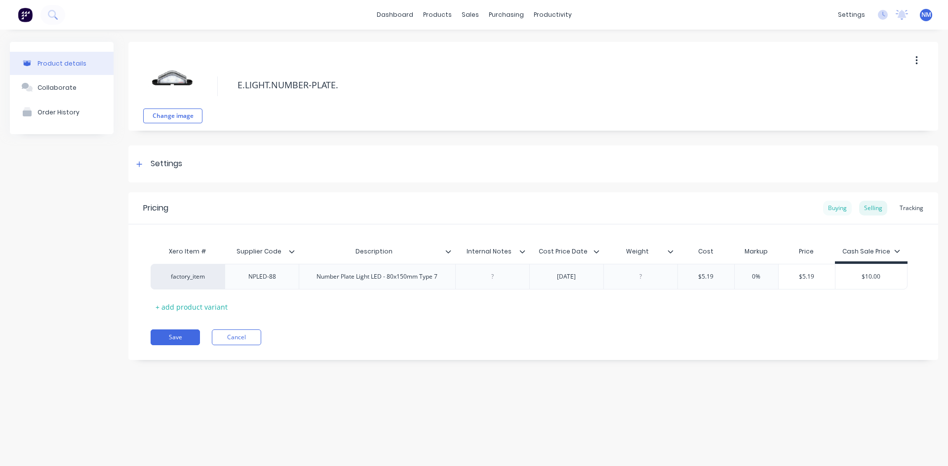
click at [844, 203] on div "Buying" at bounding box center [837, 208] width 29 height 15
click at [872, 204] on div "Selling" at bounding box center [873, 208] width 28 height 15
drag, startPoint x: 279, startPoint y: 279, endPoint x: 226, endPoint y: 281, distance: 53.8
click at [226, 281] on div "NPLED-88" at bounding box center [262, 277] width 74 height 26
drag, startPoint x: 442, startPoint y: 278, endPoint x: 302, endPoint y: 275, distance: 140.2
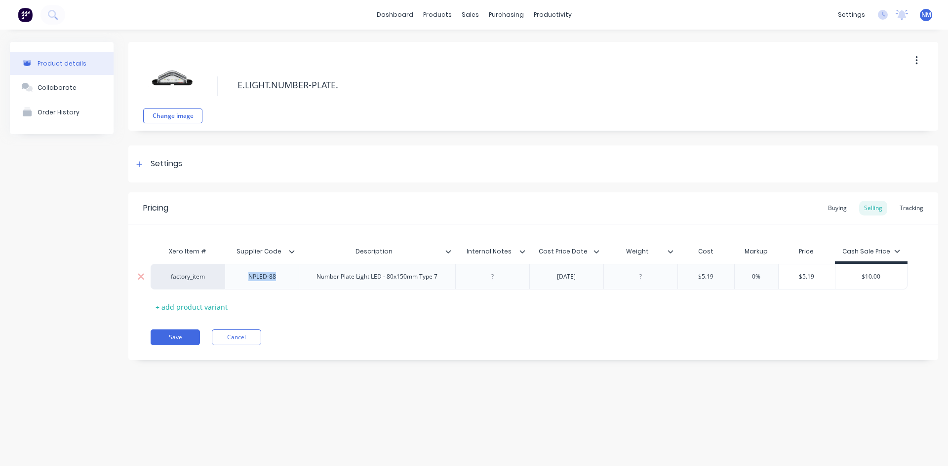
click at [302, 275] on div "Number Plate Light LED - 80x150mm Type 7" at bounding box center [377, 277] width 156 height 26
drag, startPoint x: 290, startPoint y: 282, endPoint x: 282, endPoint y: 282, distance: 7.9
click at [287, 282] on div "factory_item NPLED-88 Number Plate Light LED - 80x150mm Type 7 [DATE] $5.19 0% …" at bounding box center [533, 277] width 765 height 26
click at [282, 282] on div "NPLED-88" at bounding box center [261, 276] width 49 height 13
drag, startPoint x: 281, startPoint y: 282, endPoint x: 235, endPoint y: 280, distance: 46.4
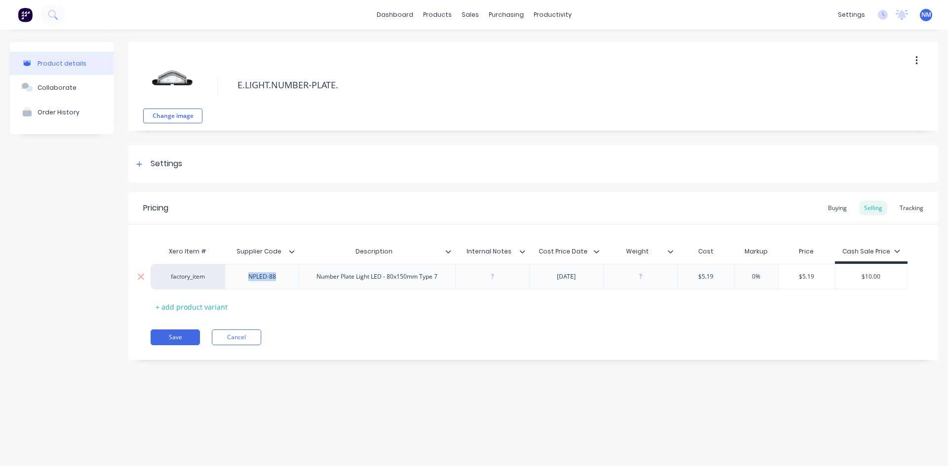
click at [235, 280] on div "NPLED-88" at bounding box center [262, 277] width 74 height 26
type textarea "x"
click at [495, 47] on div "Product Catalogue" at bounding box center [480, 47] width 61 height 9
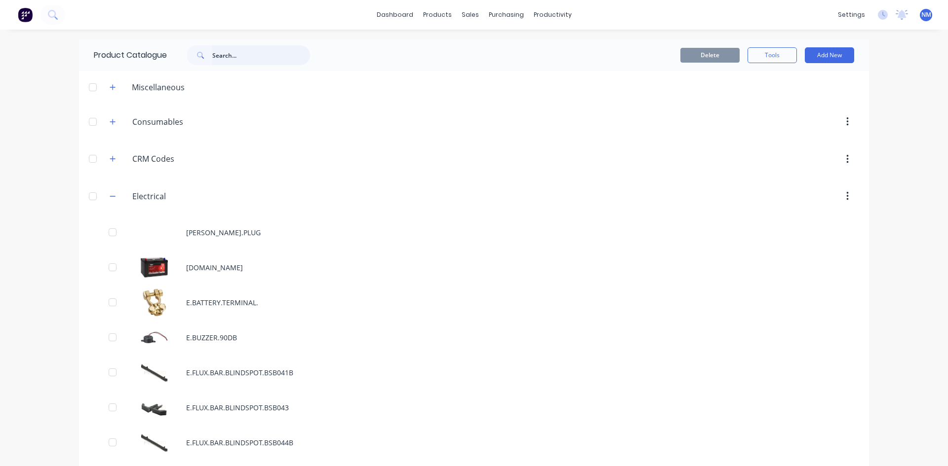
click at [254, 58] on input "text" at bounding box center [261, 55] width 98 height 20
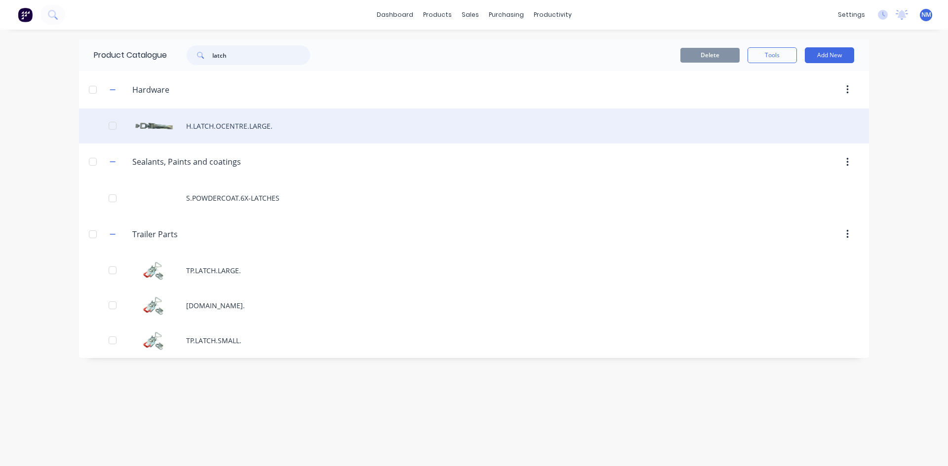
type input "latch"
click at [250, 130] on div "H.LATCH.OCENTRE.LARGE." at bounding box center [474, 126] width 790 height 35
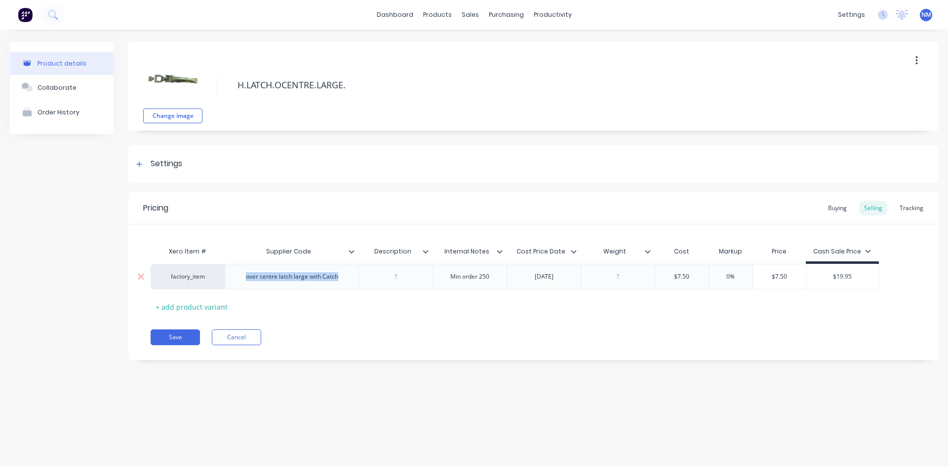
drag, startPoint x: 340, startPoint y: 280, endPoint x: 199, endPoint y: 282, distance: 140.7
click at [199, 282] on div "factory_item over centre latch large with Catch Min order 250 [DATE] $7.50 0% $…" at bounding box center [515, 277] width 728 height 26
click at [335, 279] on div "over centre latch large with Catch" at bounding box center [292, 276] width 108 height 13
drag, startPoint x: 344, startPoint y: 281, endPoint x: 246, endPoint y: 275, distance: 98.4
click at [246, 275] on div "over centre latch large with Catch" at bounding box center [292, 276] width 108 height 13
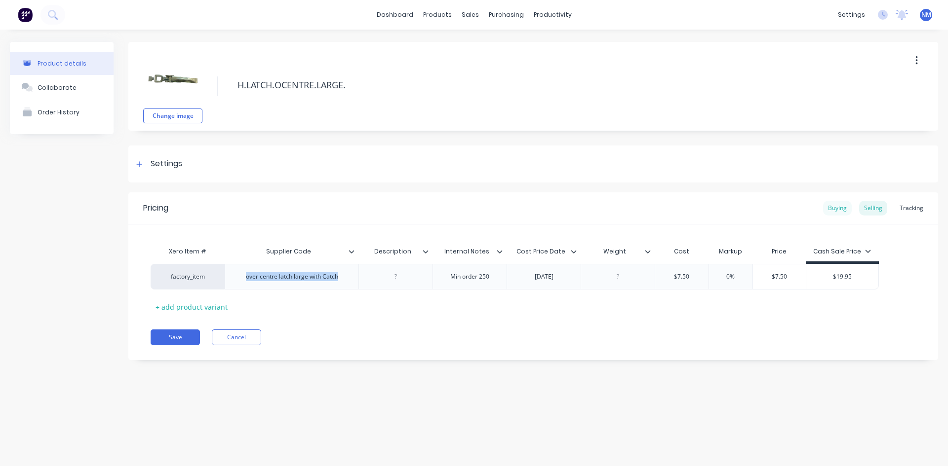
type textarea "x"
drag, startPoint x: 819, startPoint y: 212, endPoint x: 831, endPoint y: 214, distance: 11.5
click at [819, 212] on div "Pricing Buying Selling Tracking" at bounding box center [532, 208] width 809 height 32
click at [844, 204] on div "Buying" at bounding box center [837, 208] width 29 height 15
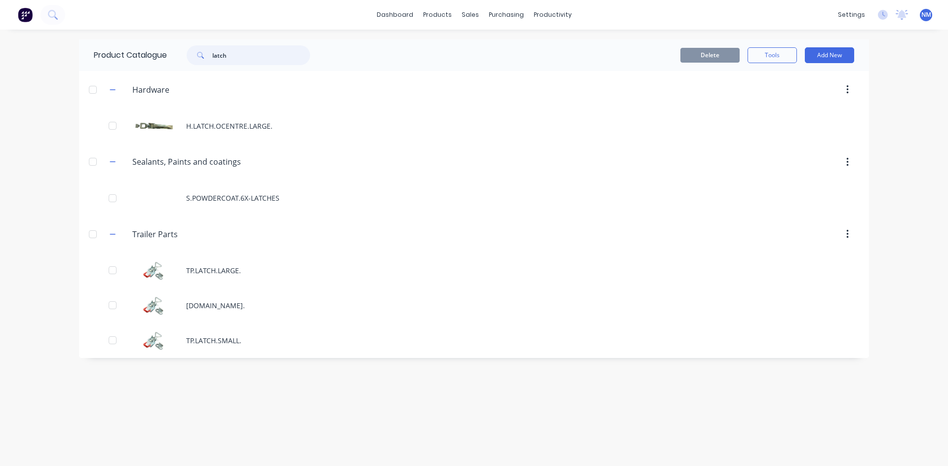
drag, startPoint x: 262, startPoint y: 54, endPoint x: 18, endPoint y: 74, distance: 244.6
click at [65, 74] on div "dashboard products sales purchasing productivity dashboard products Product Cat…" at bounding box center [474, 233] width 948 height 466
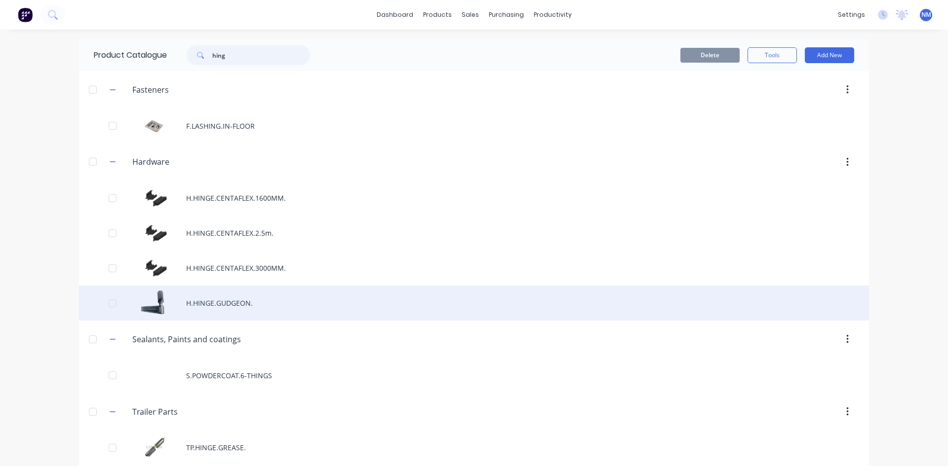
type input "hing"
click at [199, 304] on div "H.HINGE.GUDGEON." at bounding box center [474, 303] width 790 height 35
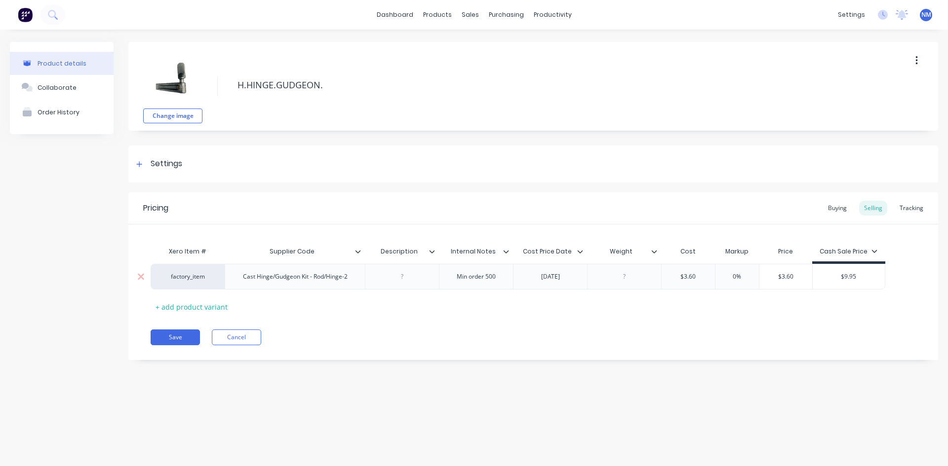
click at [351, 279] on div "Cast Hinge/Gudgeon Kit - Rod/Hinge-2" at bounding box center [295, 276] width 120 height 13
drag, startPoint x: 320, startPoint y: 284, endPoint x: 233, endPoint y: 282, distance: 86.4
click at [233, 282] on div "Cast Hinge/Gudgeon Kit - Rod/Hinge-2" at bounding box center [295, 277] width 140 height 26
type textarea "x"
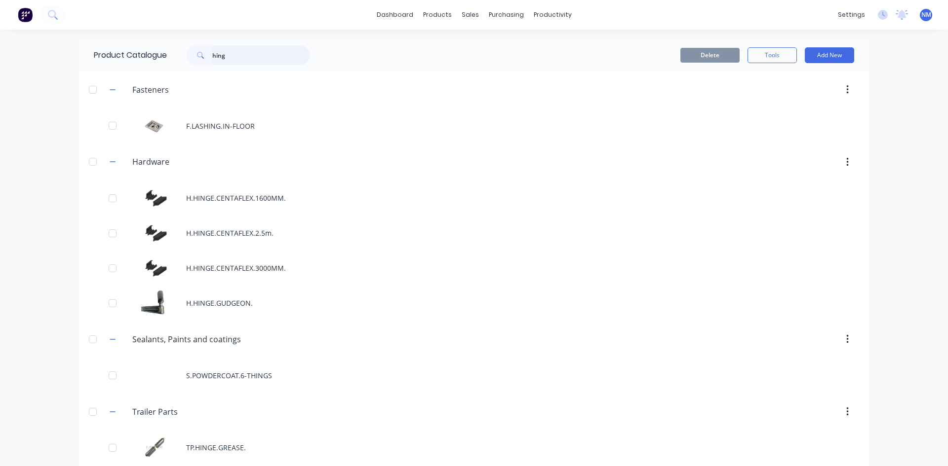
click at [3, 55] on div "dashboard products sales purchasing productivity dashboard products Product Cat…" at bounding box center [474, 233] width 948 height 466
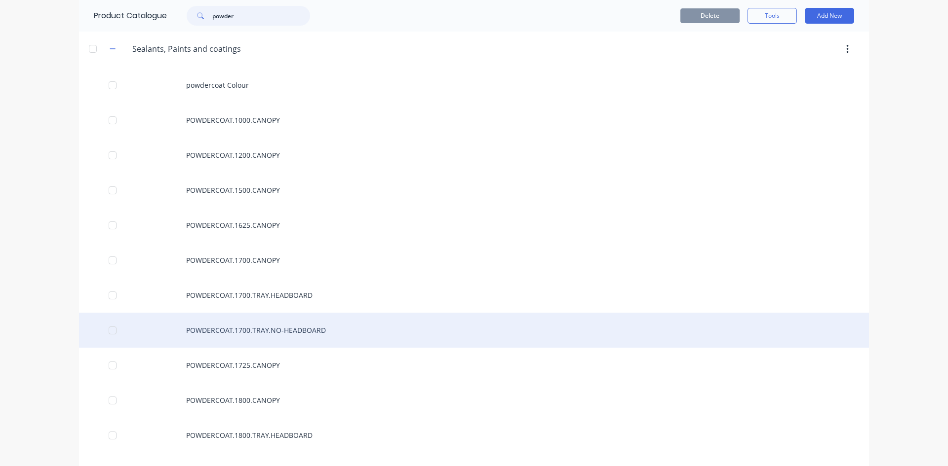
scroll to position [197, 0]
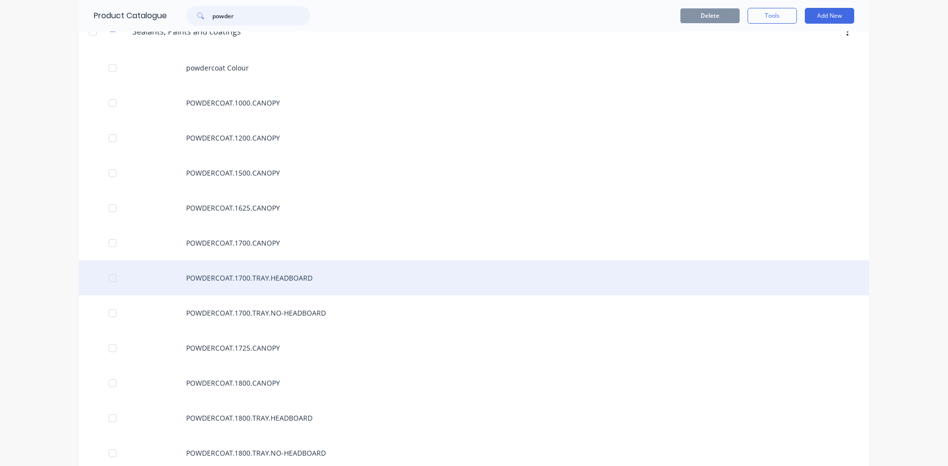
type input "powder"
click at [207, 279] on div "POWDERCOAT.1700.TRAY.HEADBOARD" at bounding box center [474, 278] width 790 height 35
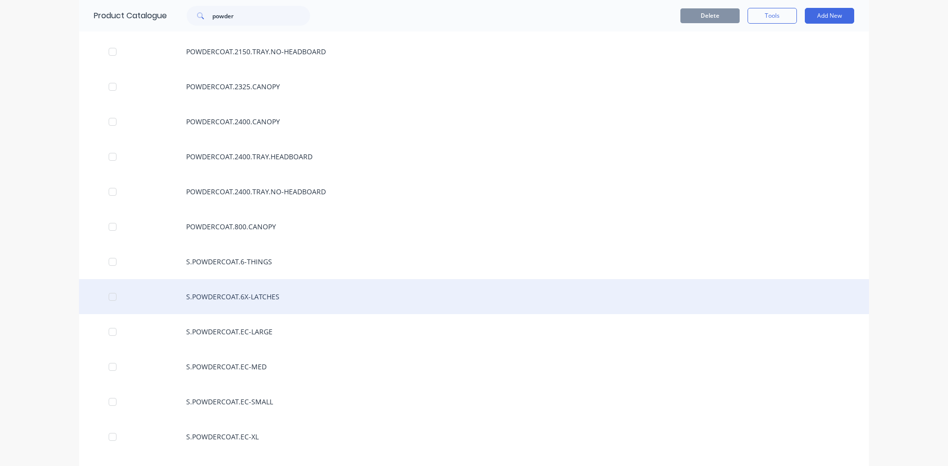
scroll to position [740, 0]
click at [269, 298] on div "S.POWDERCOAT.6X-LATCHES" at bounding box center [474, 295] width 790 height 35
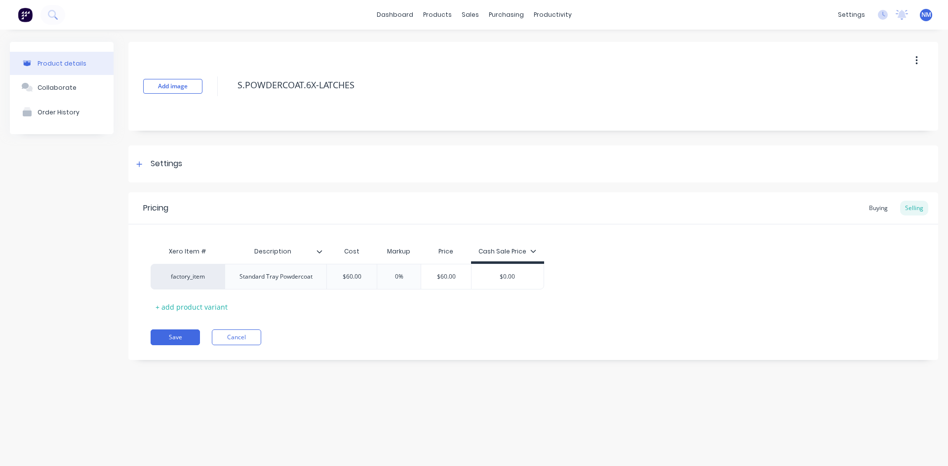
type textarea "x"
click at [881, 211] on div "Buying" at bounding box center [878, 208] width 29 height 15
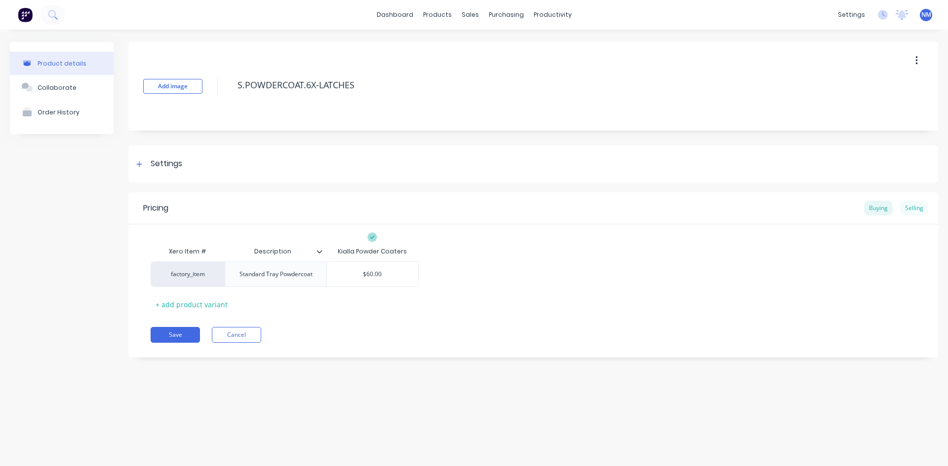
click at [916, 201] on div "Selling" at bounding box center [914, 208] width 28 height 15
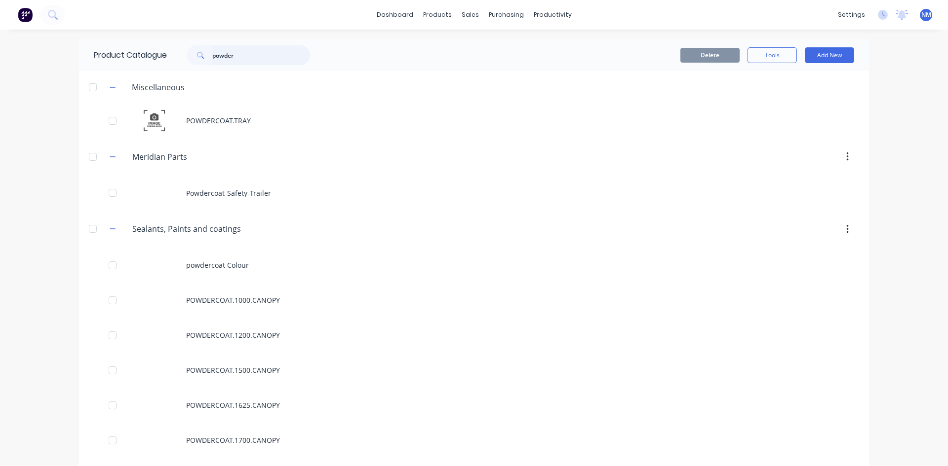
drag, startPoint x: 242, startPoint y: 59, endPoint x: 12, endPoint y: 80, distance: 230.5
click at [63, 73] on div "dashboard products sales purchasing productivity dashboard products Product Cat…" at bounding box center [474, 233] width 948 height 466
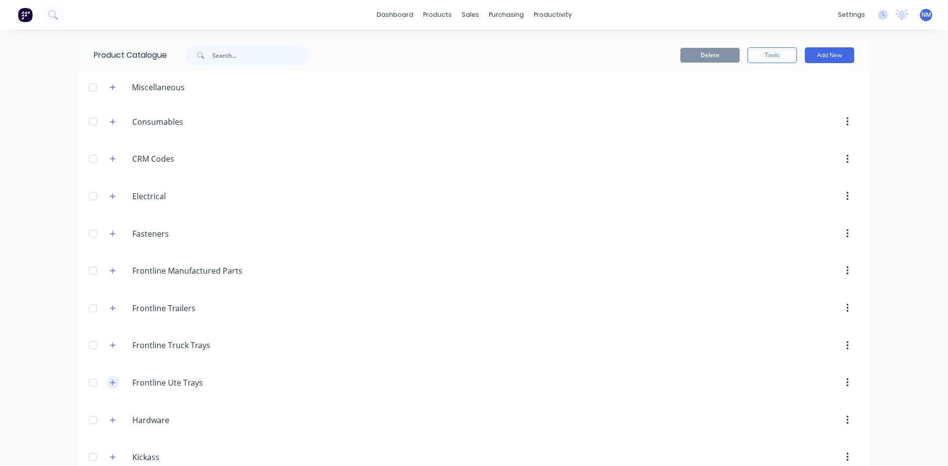
click at [107, 384] on button "button" at bounding box center [113, 383] width 12 height 12
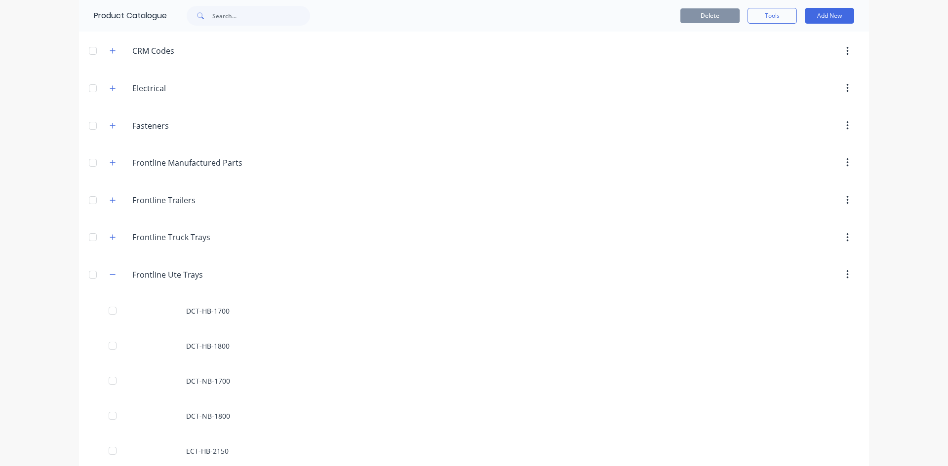
scroll to position [197, 0]
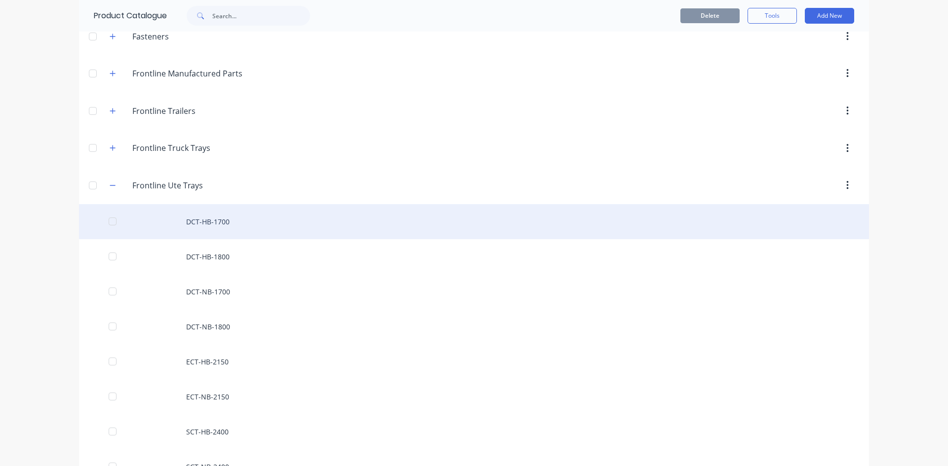
click at [231, 220] on div "DCT-HB-1700" at bounding box center [474, 221] width 790 height 35
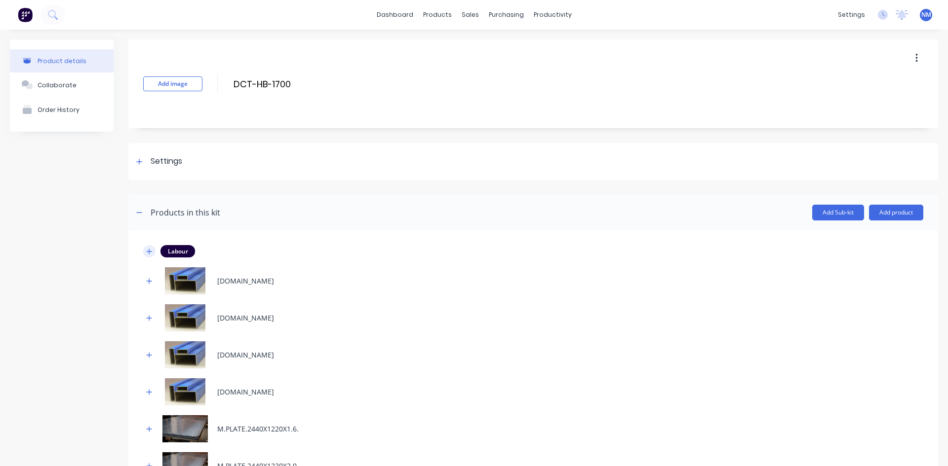
click at [152, 249] on button "button" at bounding box center [149, 251] width 12 height 12
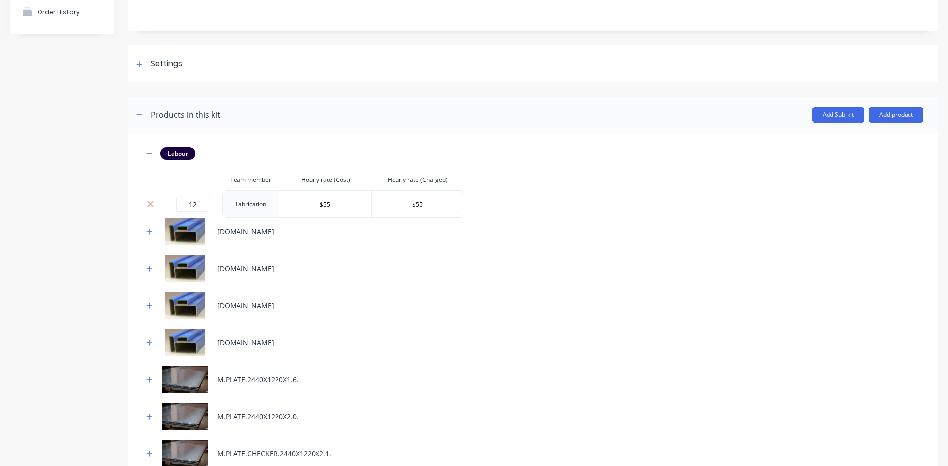
scroll to position [99, 0]
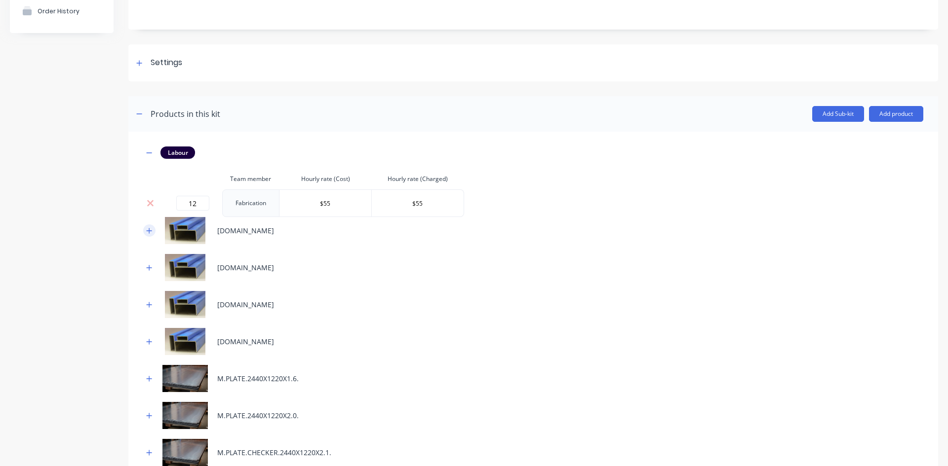
click at [144, 230] on button "button" at bounding box center [149, 231] width 12 height 12
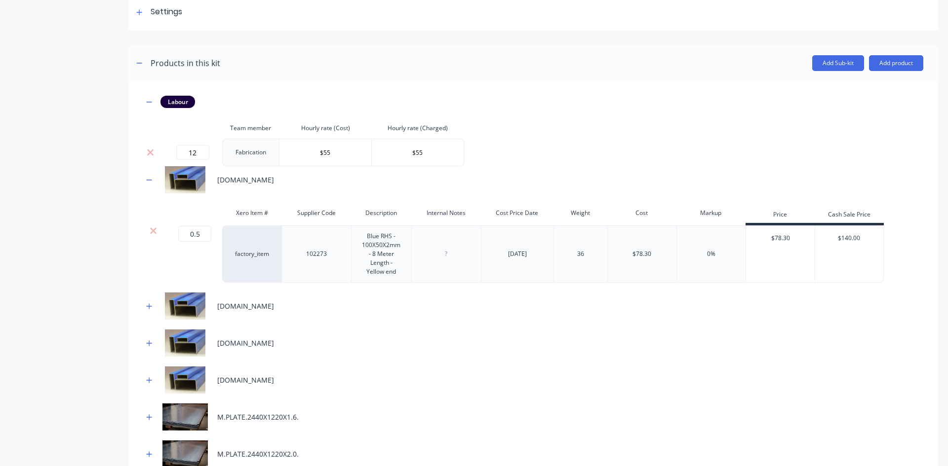
scroll to position [197, 0]
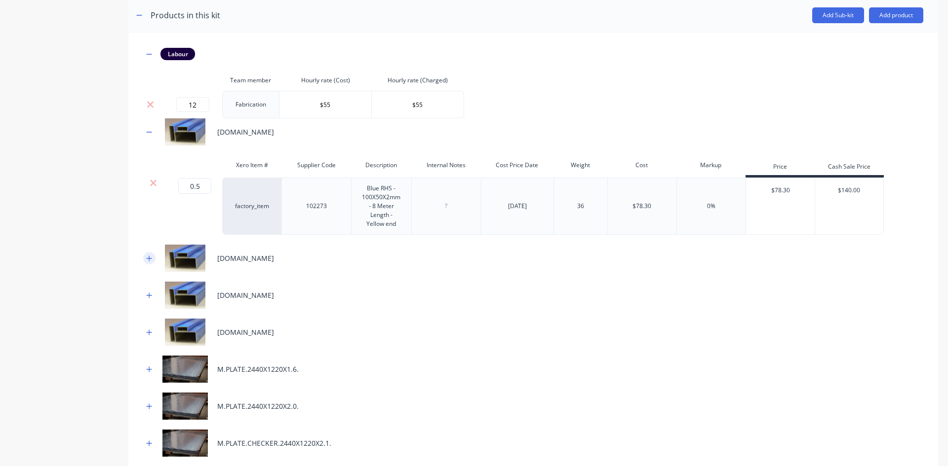
click at [149, 258] on icon "button" at bounding box center [149, 258] width 5 height 5
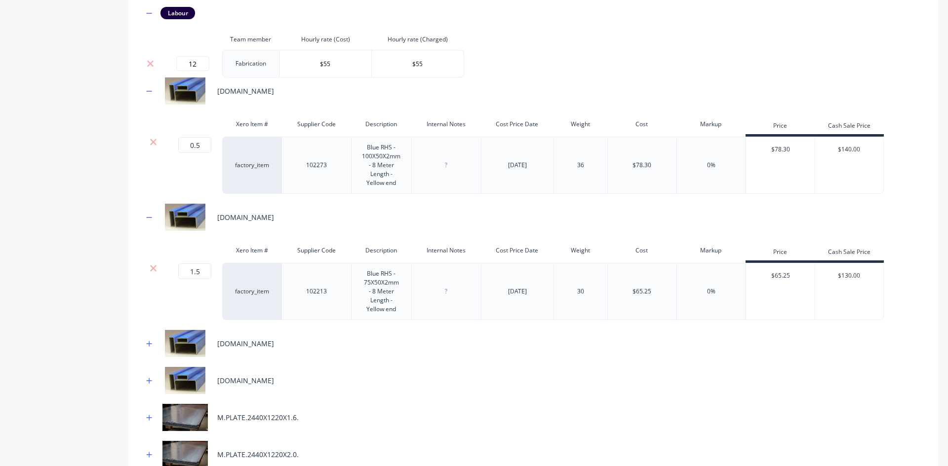
scroll to position [296, 0]
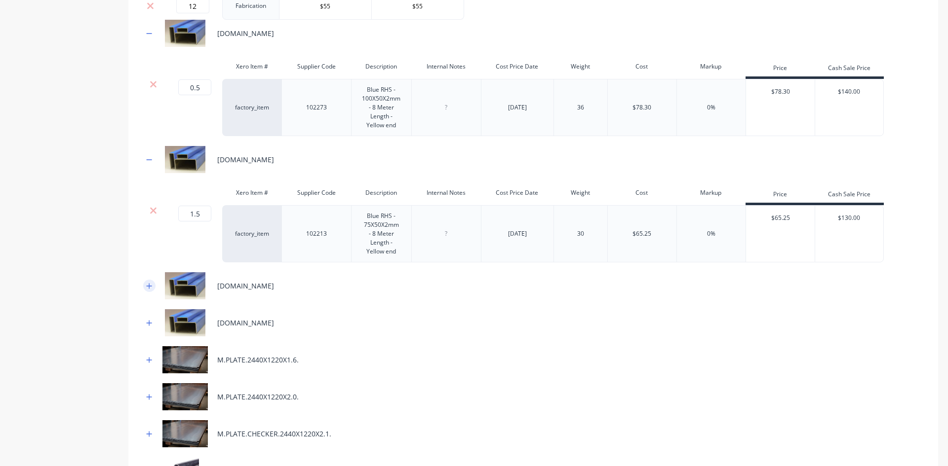
click at [146, 286] on button "button" at bounding box center [149, 286] width 12 height 12
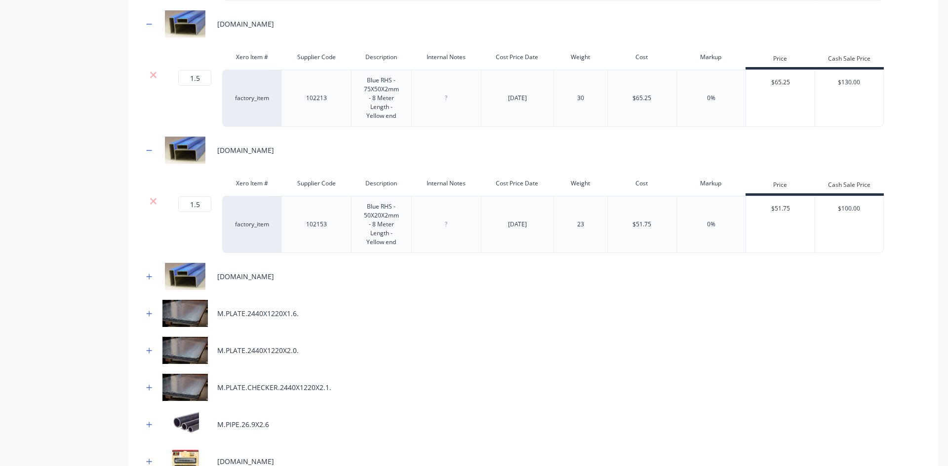
scroll to position [444, 0]
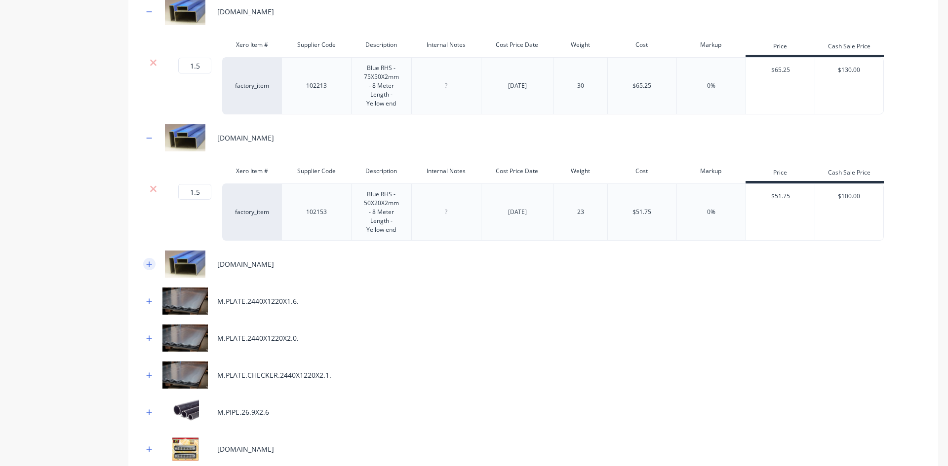
click at [148, 266] on icon "button" at bounding box center [149, 264] width 6 height 7
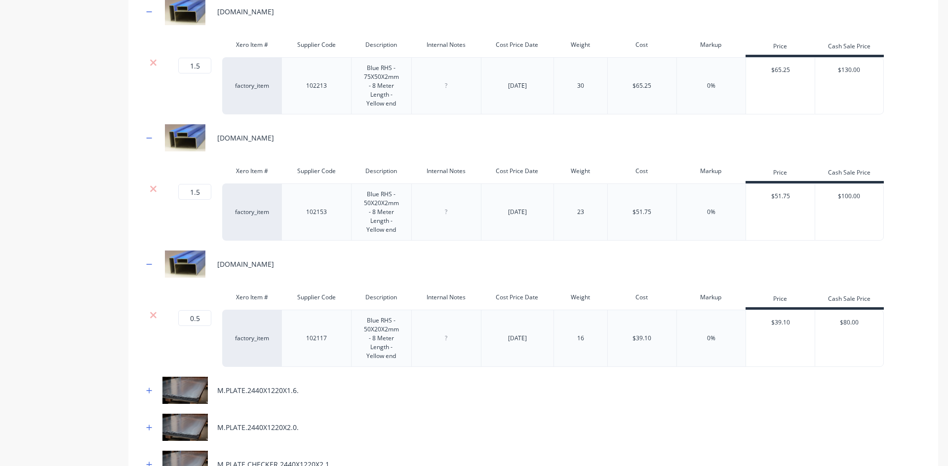
scroll to position [592, 0]
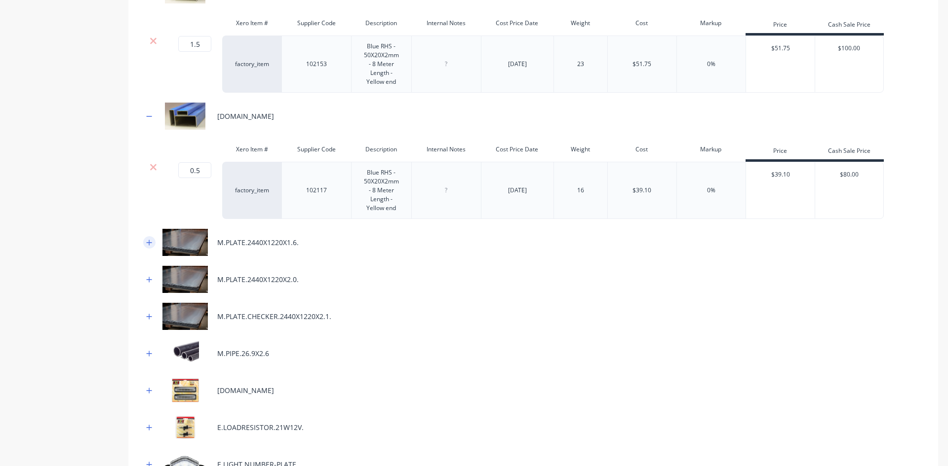
click at [151, 244] on icon "button" at bounding box center [149, 242] width 6 height 7
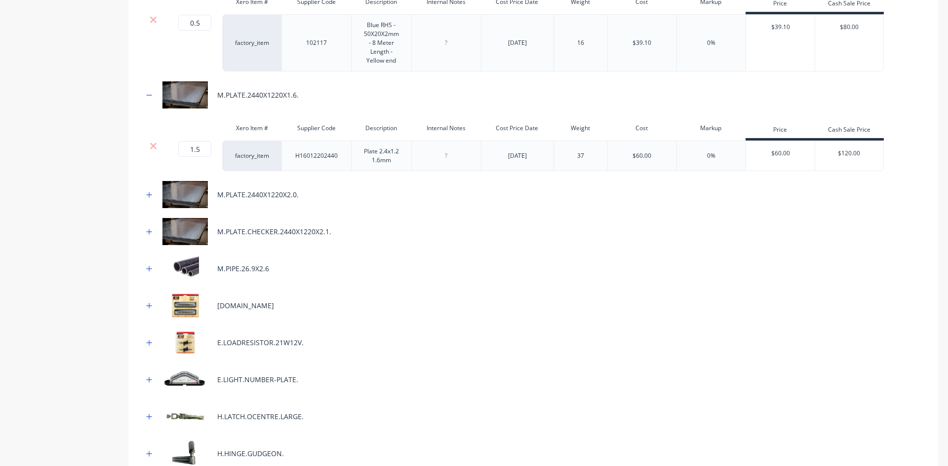
scroll to position [740, 0]
click at [152, 194] on icon "button" at bounding box center [149, 194] width 6 height 7
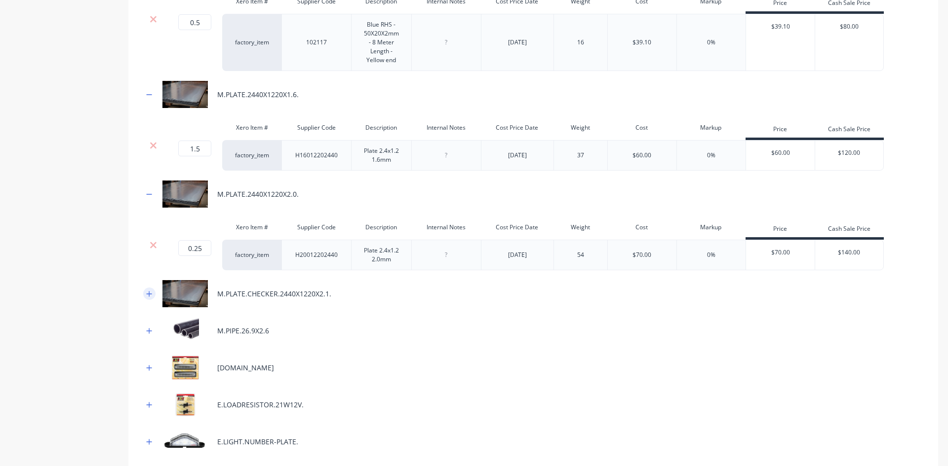
click at [147, 293] on icon "button" at bounding box center [149, 294] width 6 height 7
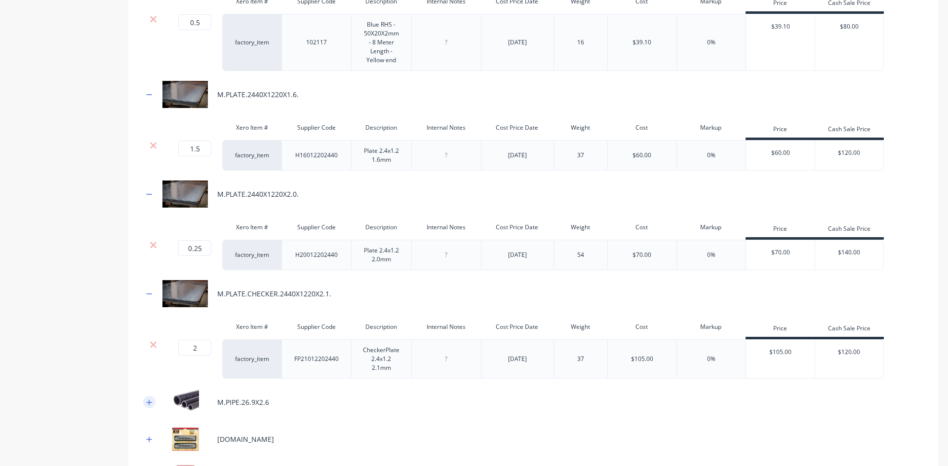
click at [147, 404] on icon "button" at bounding box center [149, 402] width 6 height 7
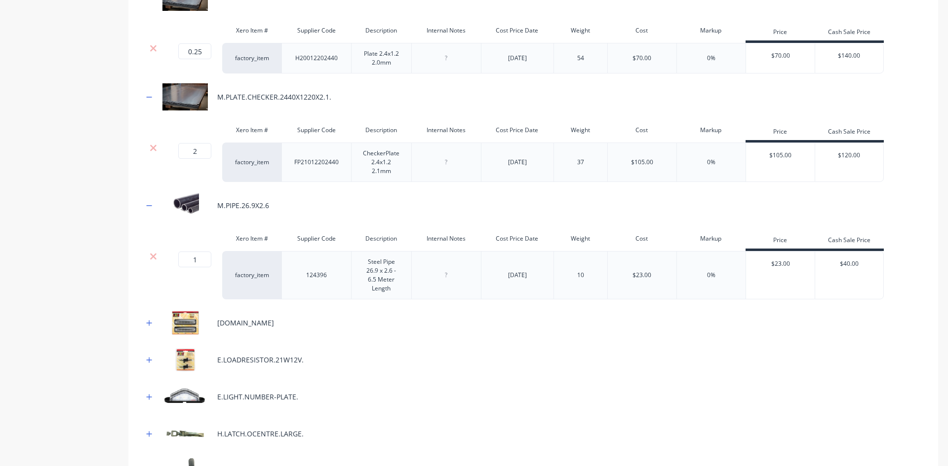
scroll to position [938, 0]
click at [151, 322] on icon "button" at bounding box center [149, 322] width 5 height 5
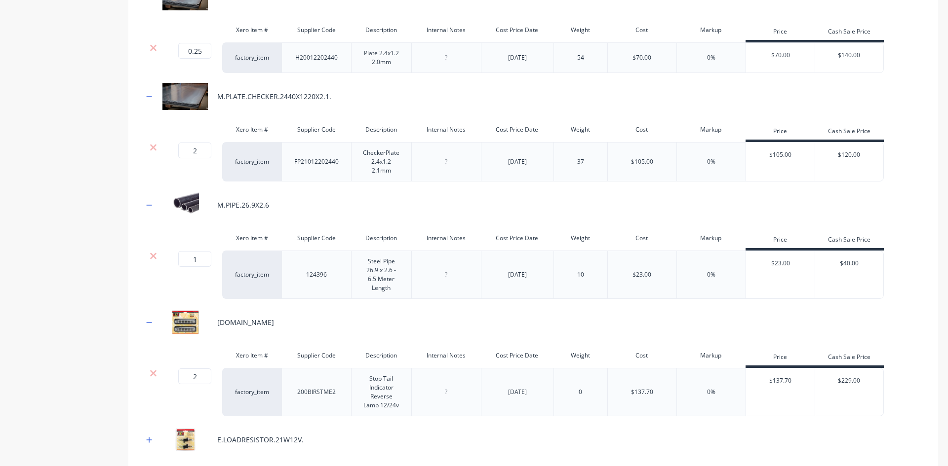
scroll to position [1135, 0]
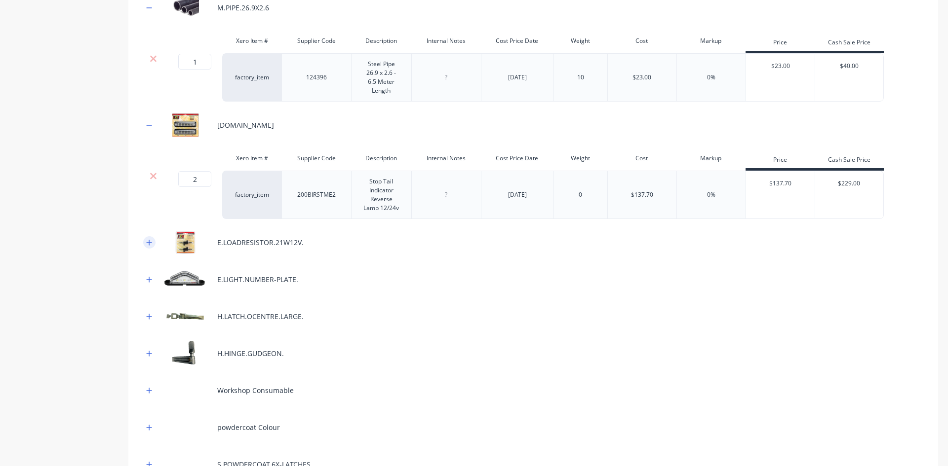
click at [146, 243] on icon "button" at bounding box center [149, 242] width 6 height 7
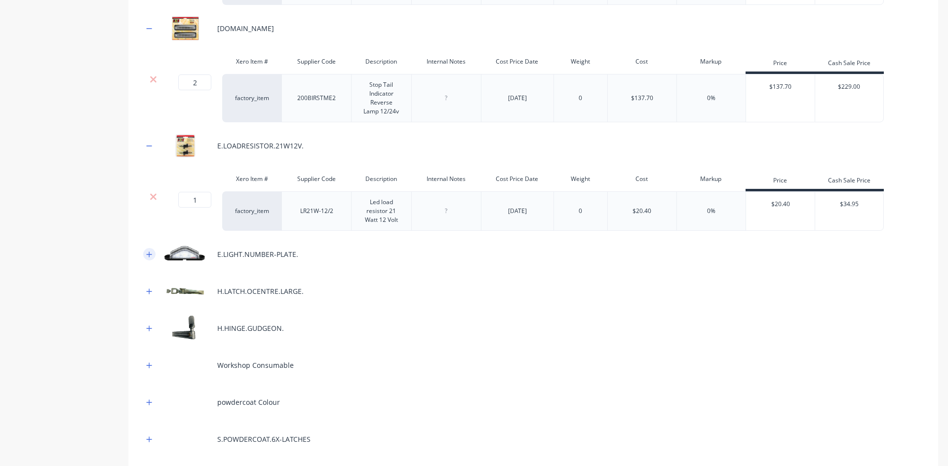
scroll to position [1234, 0]
click at [145, 254] on button "button" at bounding box center [149, 252] width 12 height 12
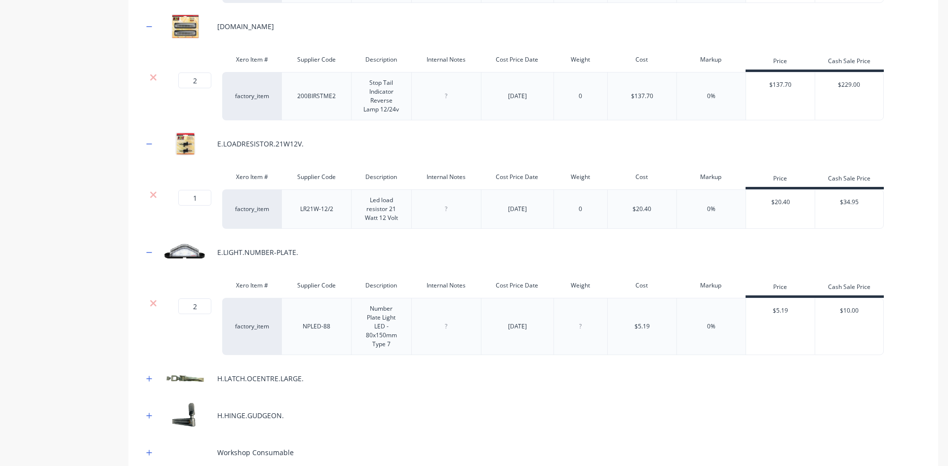
click at [145, 379] on button "button" at bounding box center [149, 379] width 12 height 12
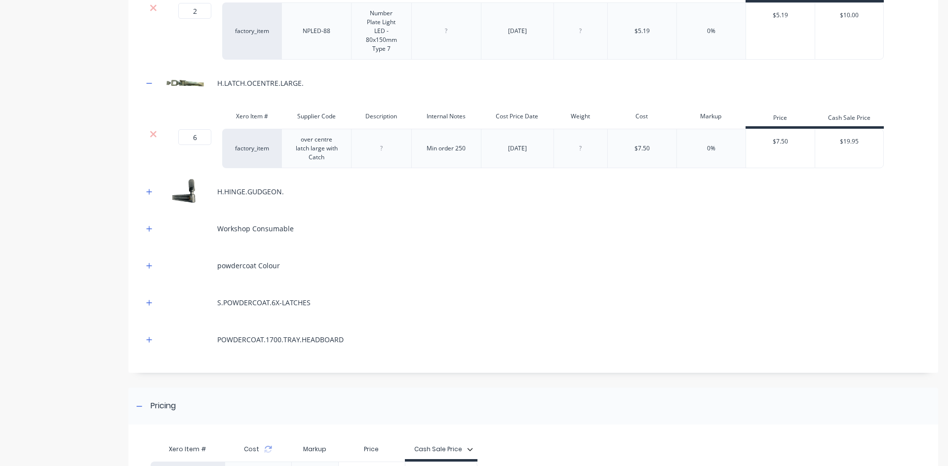
scroll to position [1530, 0]
click at [148, 196] on button "button" at bounding box center [149, 191] width 12 height 12
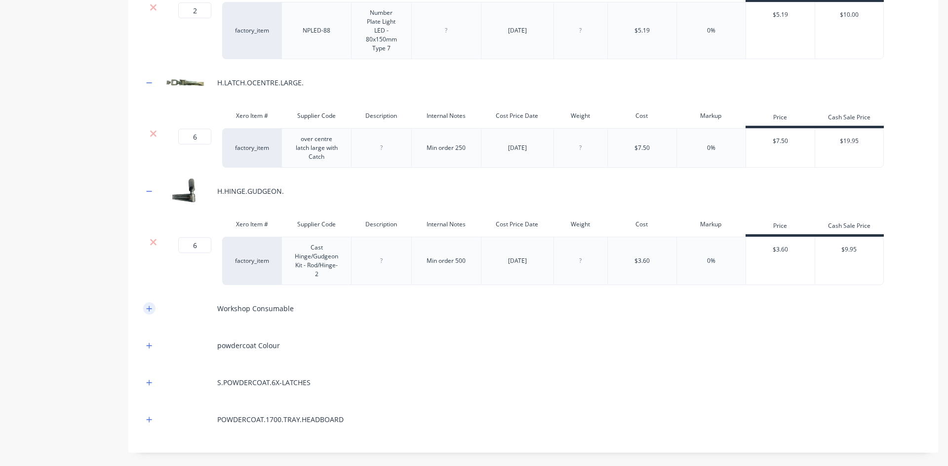
click at [149, 310] on icon "button" at bounding box center [149, 308] width 5 height 5
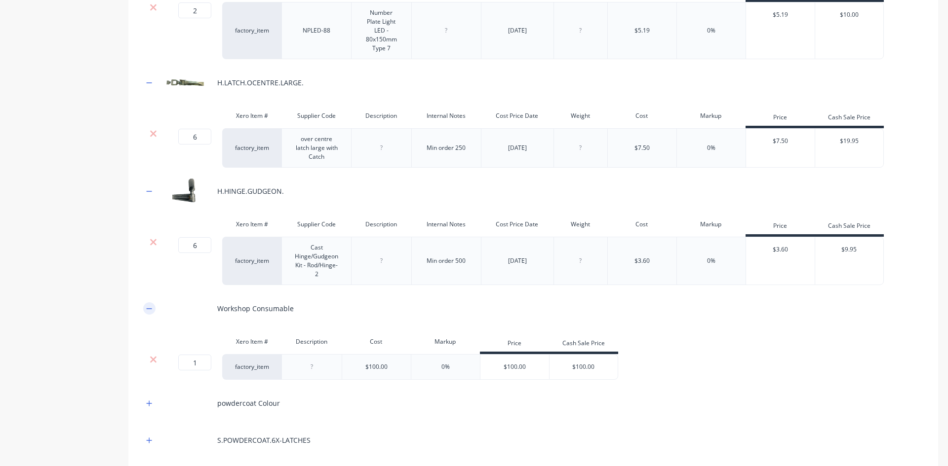
scroll to position [1678, 0]
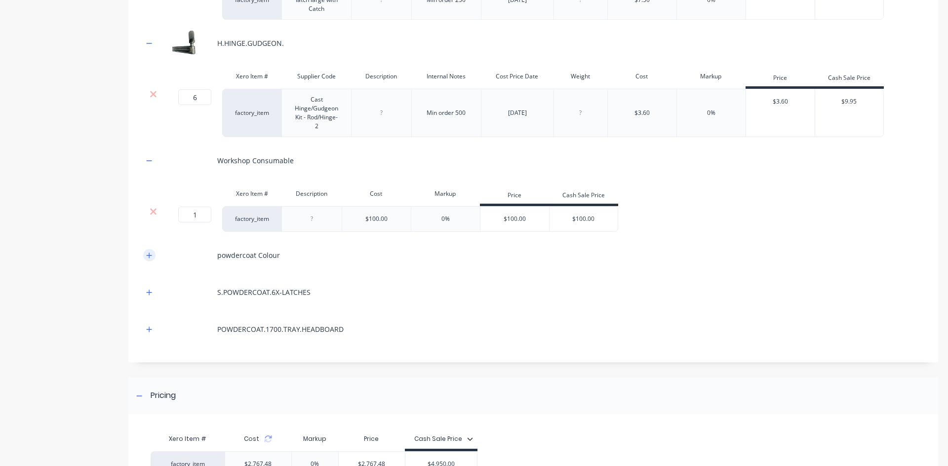
click at [150, 255] on icon "button" at bounding box center [149, 255] width 5 height 5
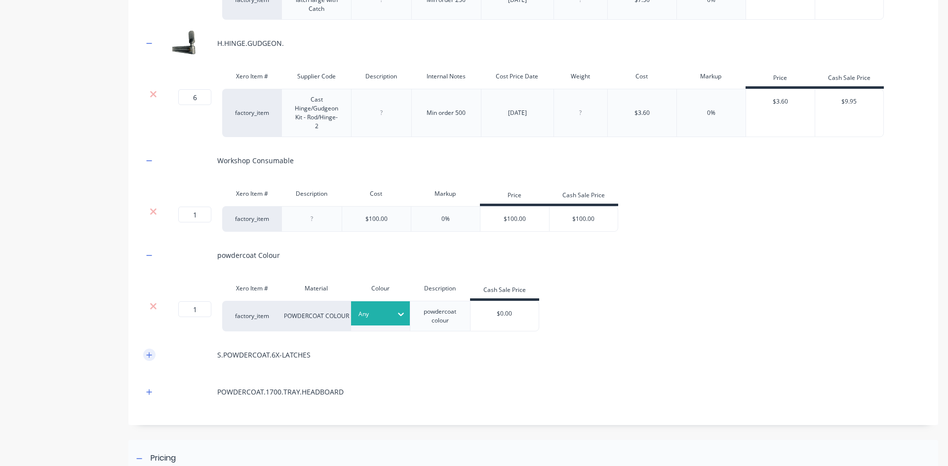
click at [150, 358] on button "button" at bounding box center [149, 355] width 12 height 12
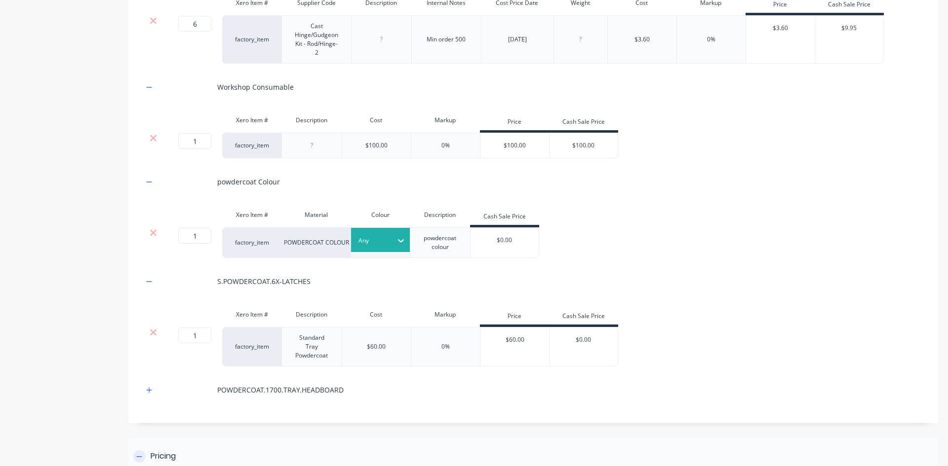
scroll to position [1826, 0]
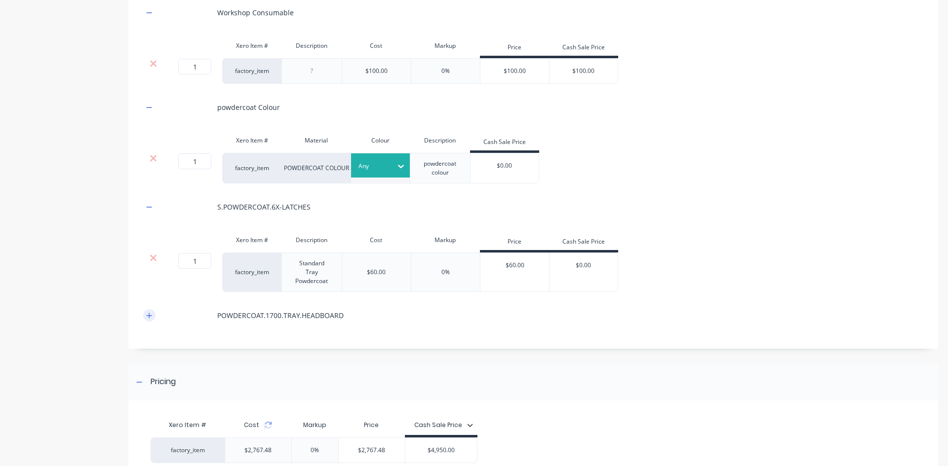
click at [150, 319] on icon "button" at bounding box center [149, 315] width 6 height 7
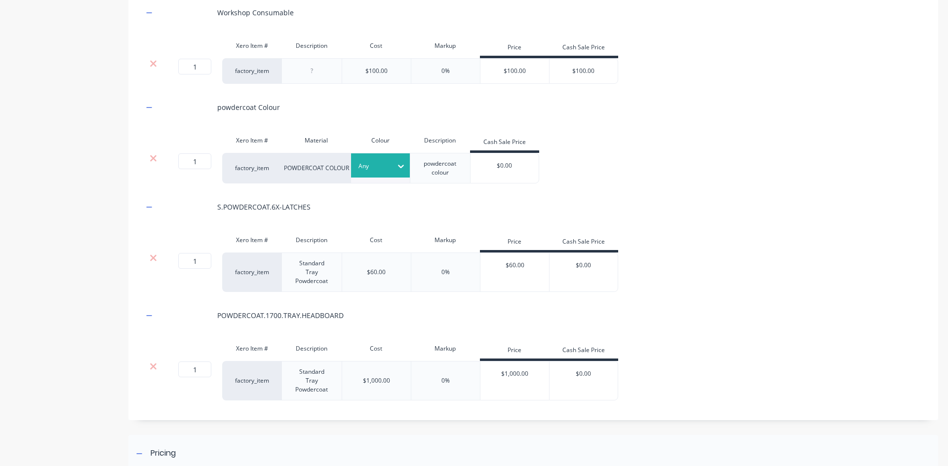
scroll to position [1999, 0]
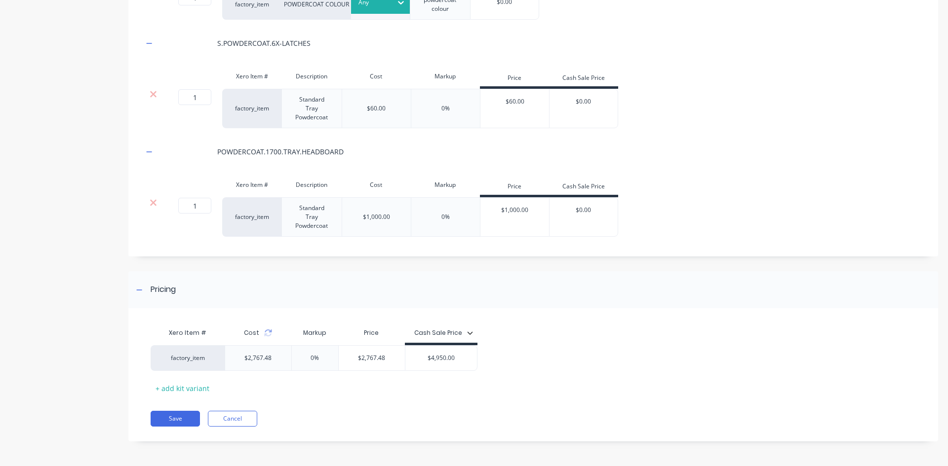
drag, startPoint x: 354, startPoint y: 359, endPoint x: 445, endPoint y: 360, distance: 90.8
click at [445, 360] on div "factory_item $2,767.48 0% $2,767.48 $2,767.48 $4,950.00" at bounding box center [314, 358] width 327 height 26
type input "4950"
click at [579, 346] on div "factory_item $2,767.48 78.8631% $4,950.00 4950 $4,950.00" at bounding box center [529, 358] width 757 height 26
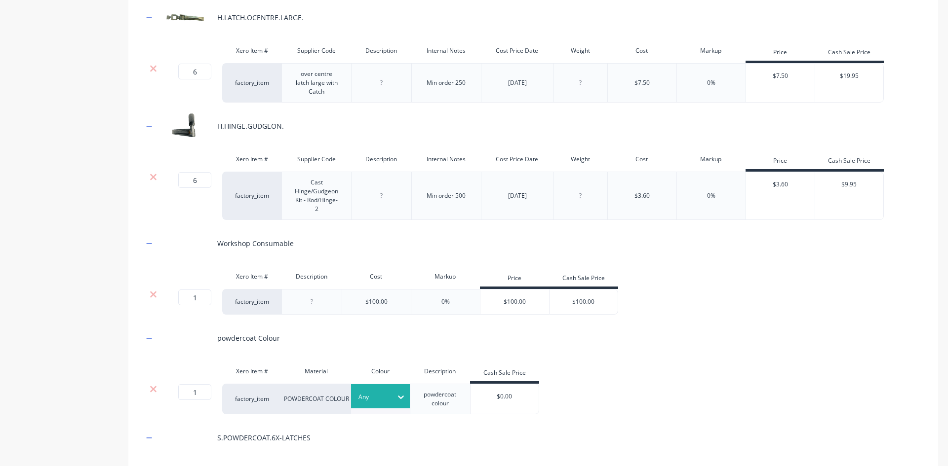
scroll to position [1456, 0]
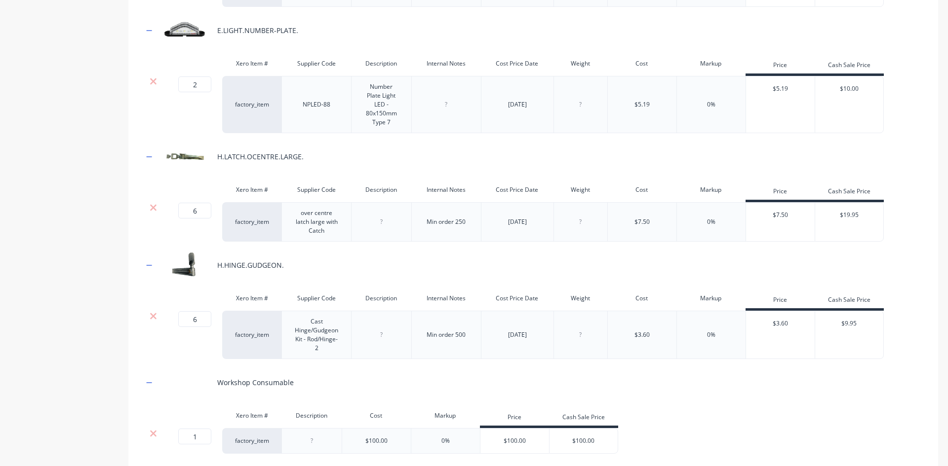
click at [877, 411] on div "Xero Item # Description Cost Markup Price Cash Sale Price 1 1 ? factory_item $1…" at bounding box center [533, 430] width 780 height 48
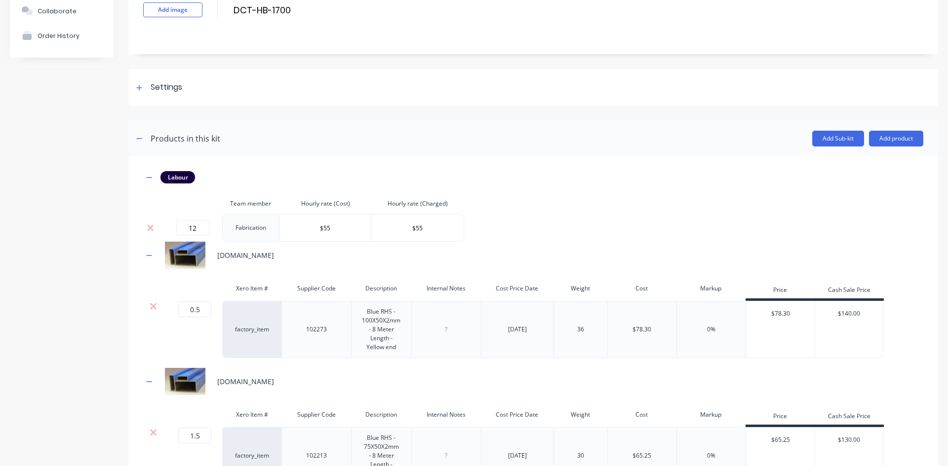
scroll to position [0, 0]
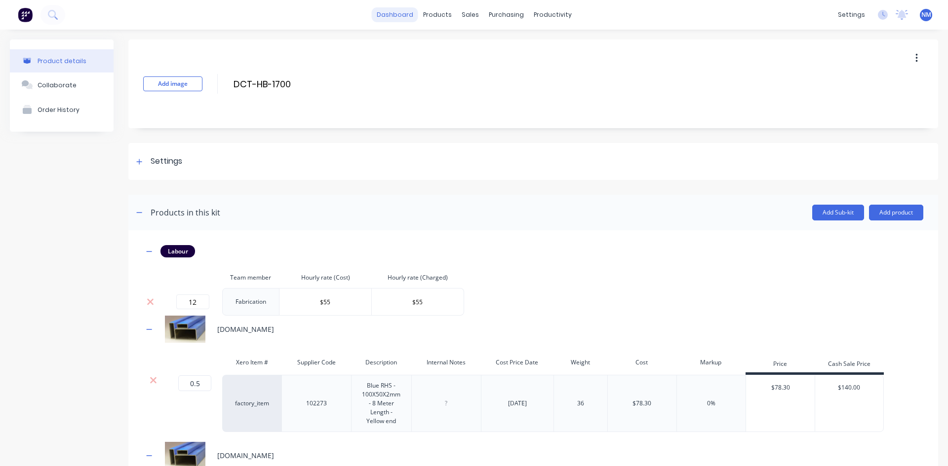
click at [387, 17] on link "dashboard" at bounding box center [395, 14] width 46 height 15
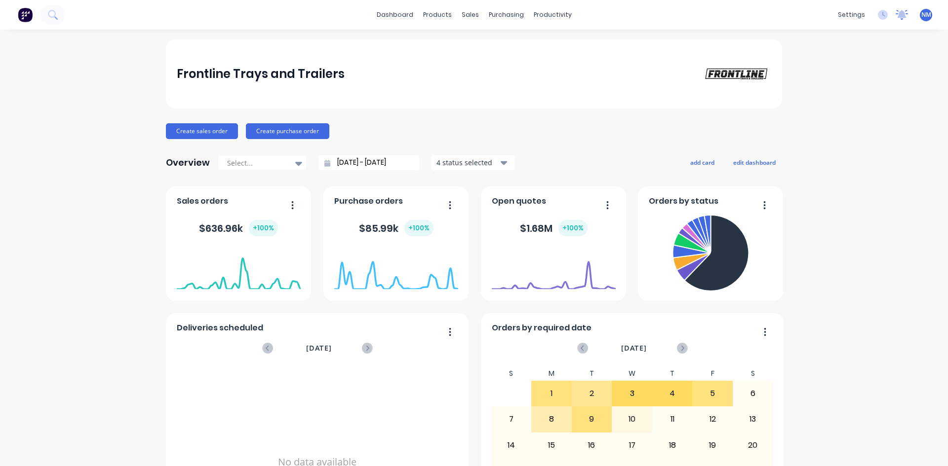
click at [897, 16] on icon at bounding box center [901, 14] width 9 height 8
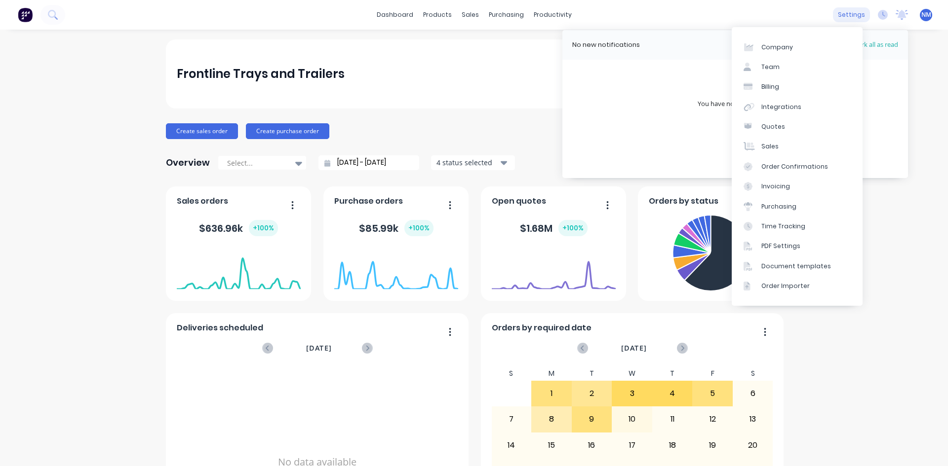
click at [843, 17] on div "settings" at bounding box center [851, 14] width 37 height 15
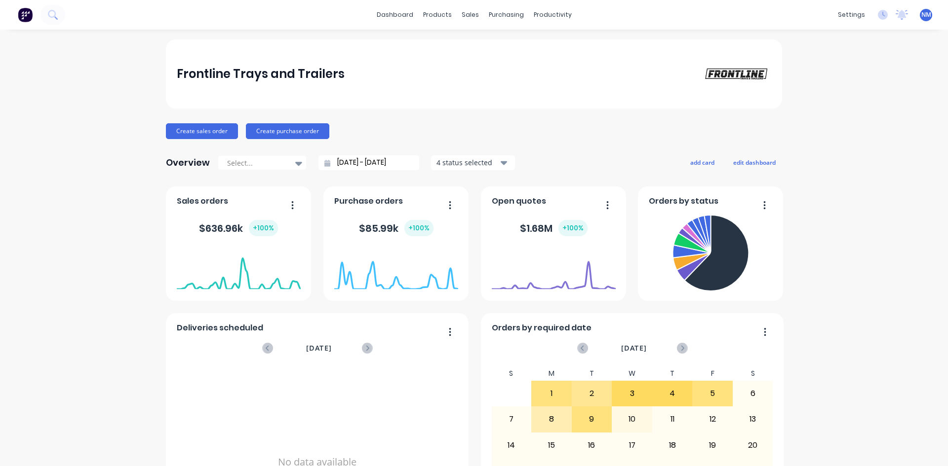
click at [921, 13] on span "NM" at bounding box center [926, 14] width 10 height 9
click at [25, 15] on img at bounding box center [25, 14] width 15 height 15
